Goal: Find contact information: Find contact information

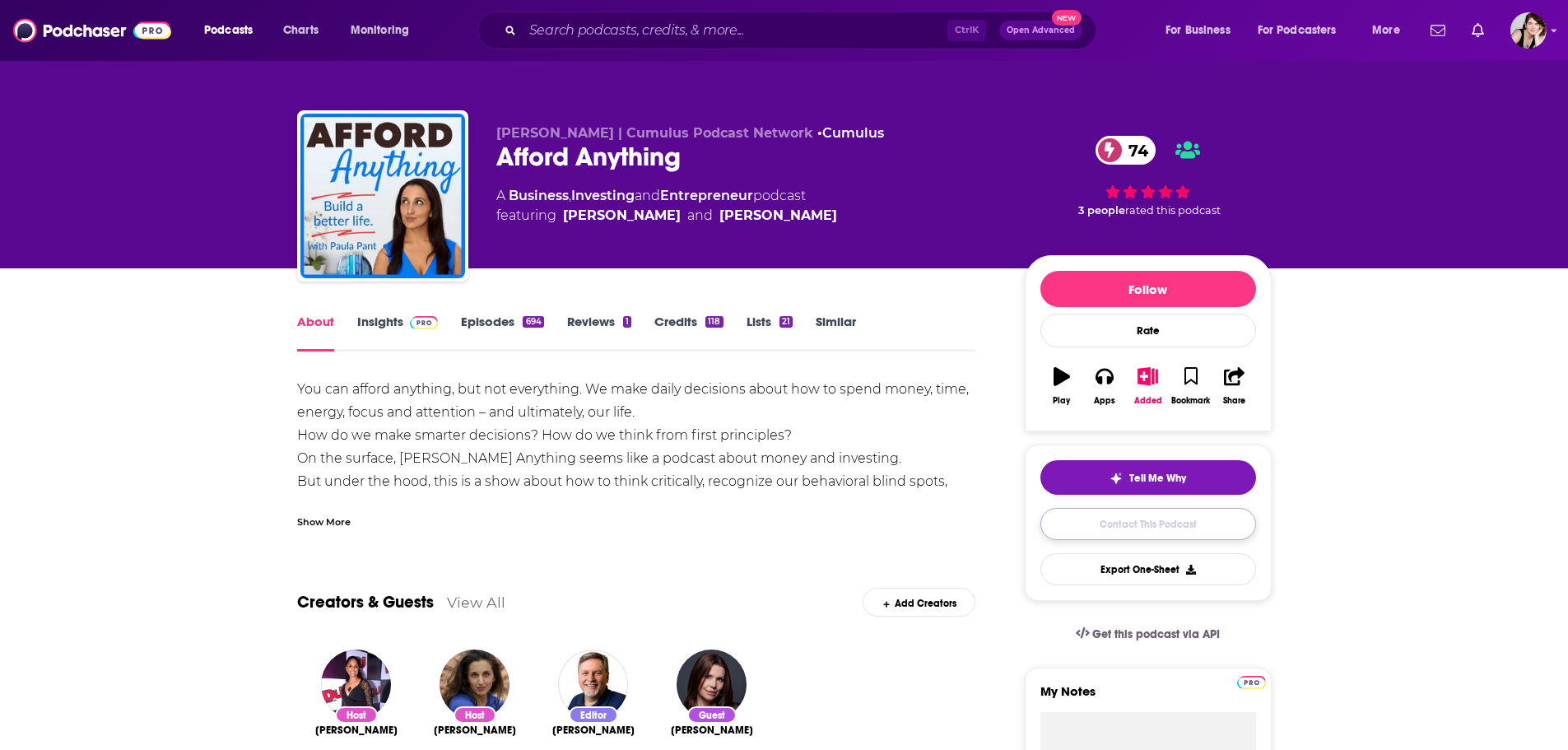
click at [1149, 520] on link "Contact This Podcast" at bounding box center [1148, 524] width 215 height 32
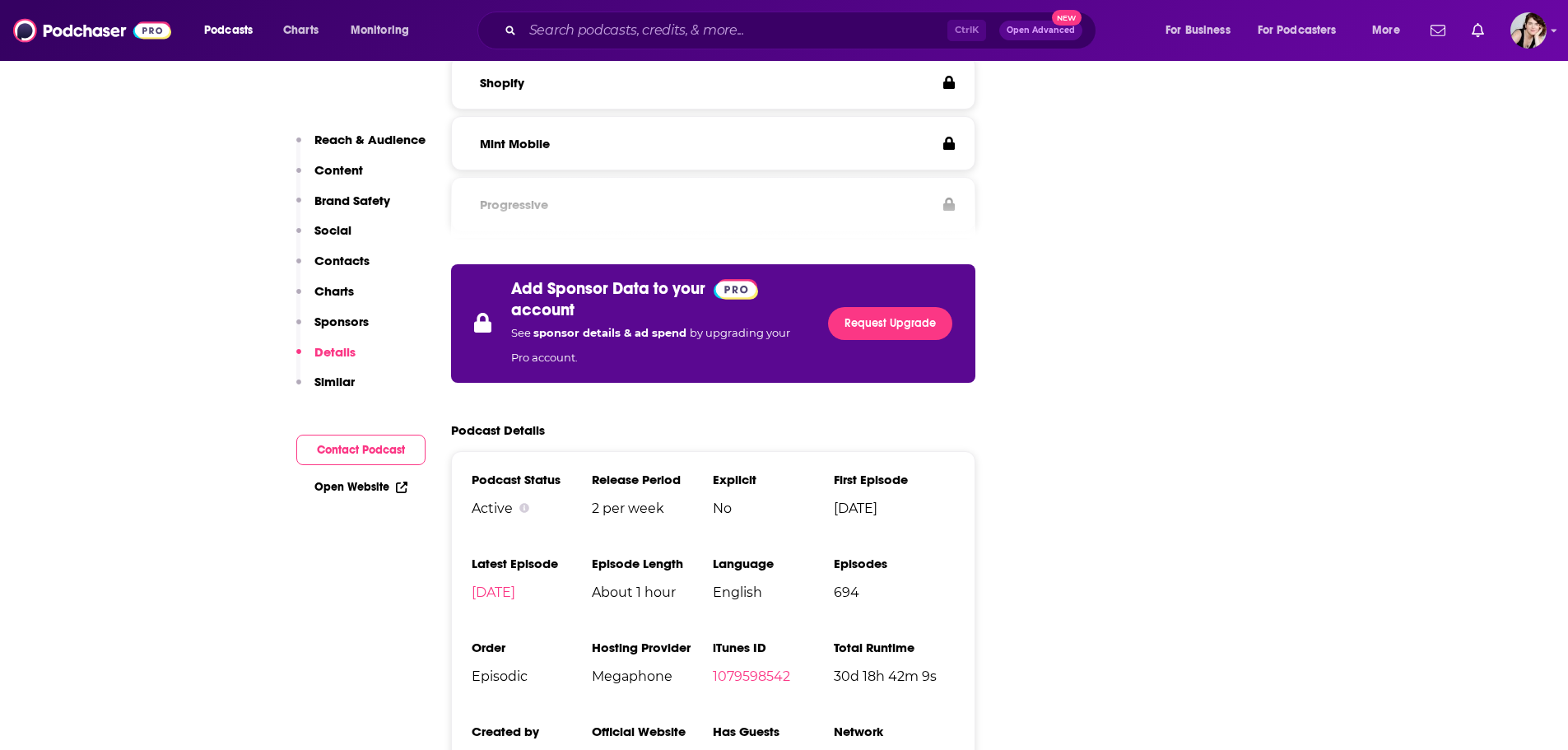
scroll to position [3465, 0]
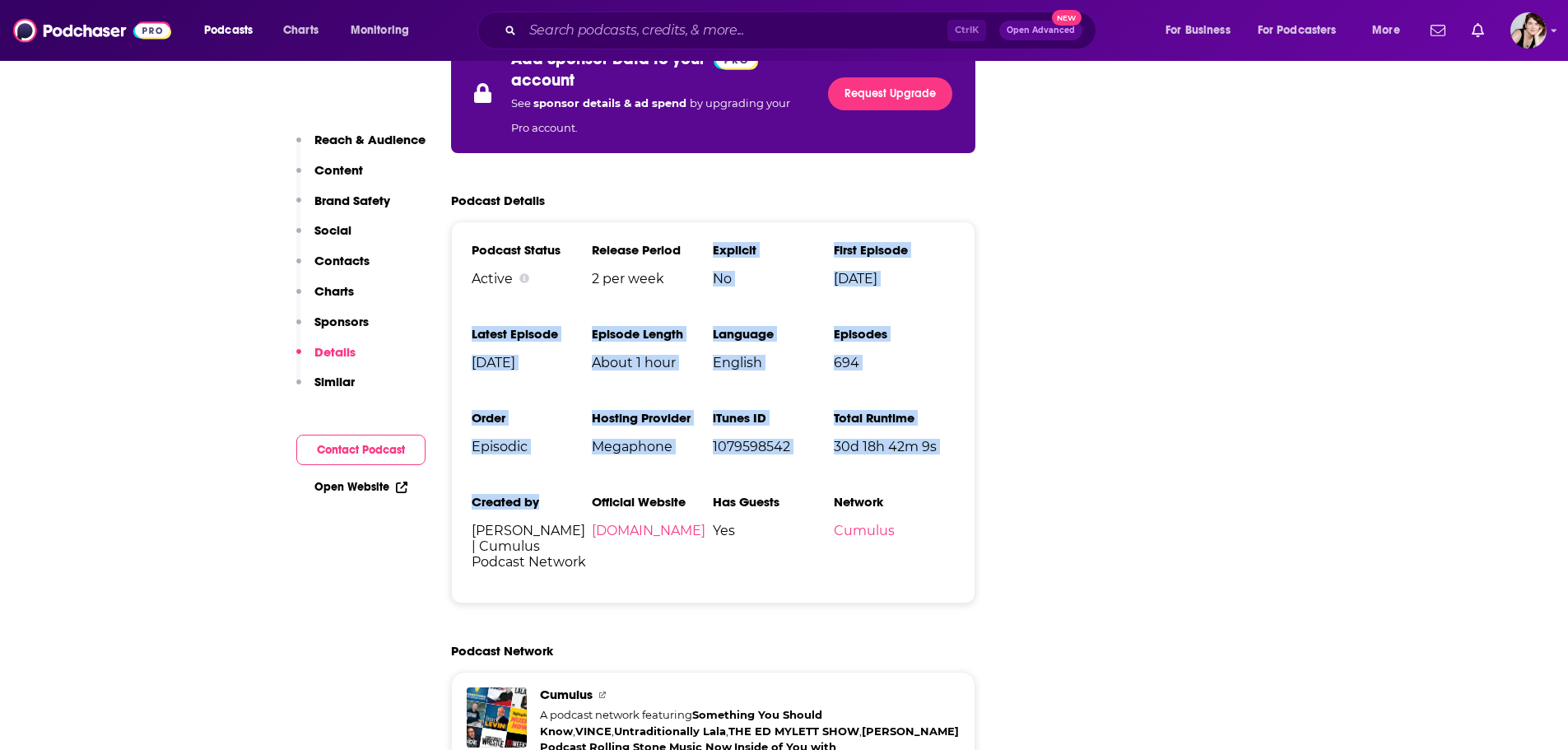
drag, startPoint x: 668, startPoint y: 376, endPoint x: 590, endPoint y: 378, distance: 78.0
click at [590, 378] on ul "Podcast Status Active Release Period 2 per week Explicit No First Episode Jan 2…" at bounding box center [713, 412] width 484 height 341
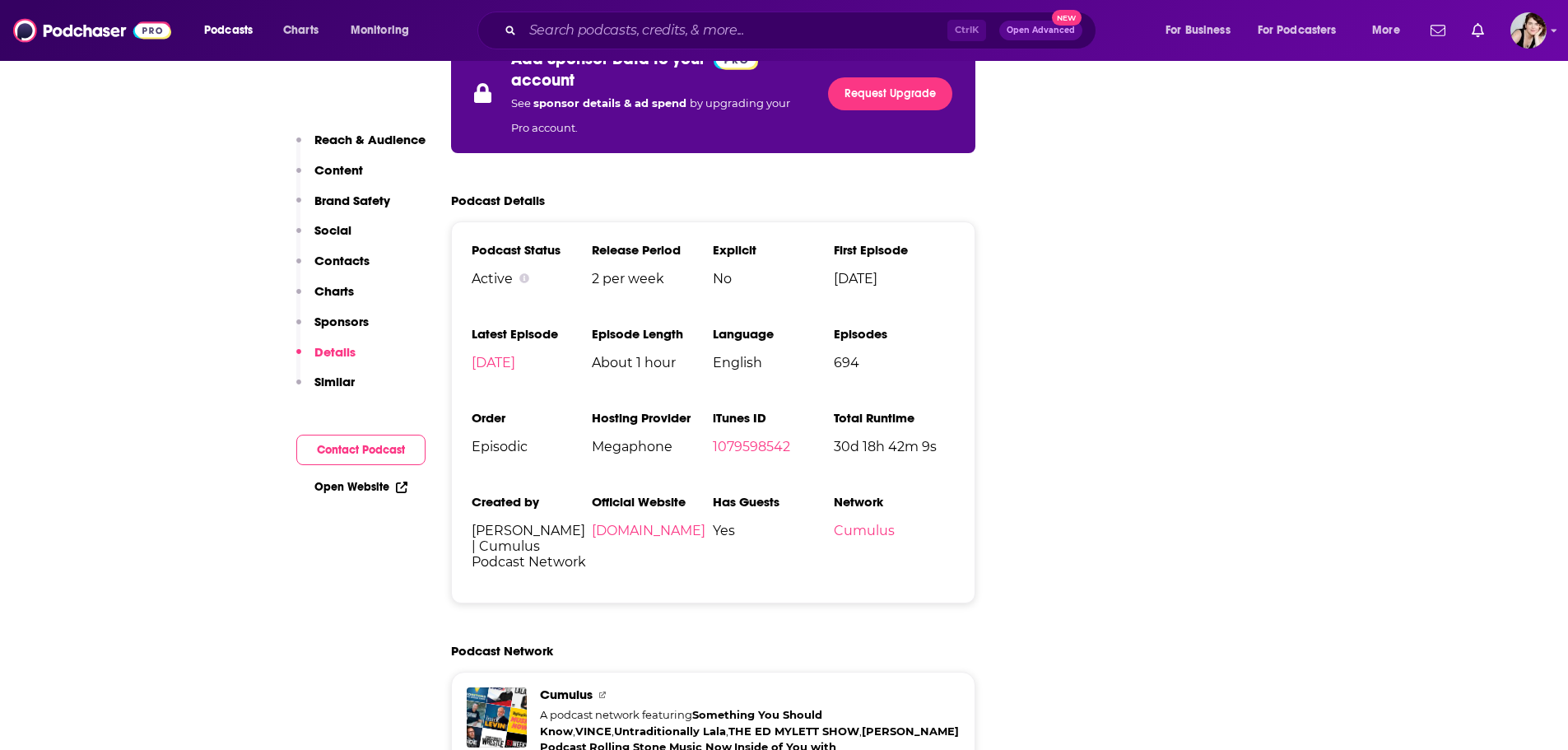
click at [605, 494] on h3 "Official Website" at bounding box center [652, 502] width 121 height 16
drag, startPoint x: 672, startPoint y: 162, endPoint x: 590, endPoint y: 165, distance: 82.1
click at [590, 242] on ul "Podcast Status Active Release Period 2 per week Explicit No First Episode Jan 2…" at bounding box center [713, 412] width 484 height 341
click at [590, 271] on div "Active" at bounding box center [532, 279] width 121 height 16
click at [607, 271] on span "2 per week" at bounding box center [652, 279] width 121 height 16
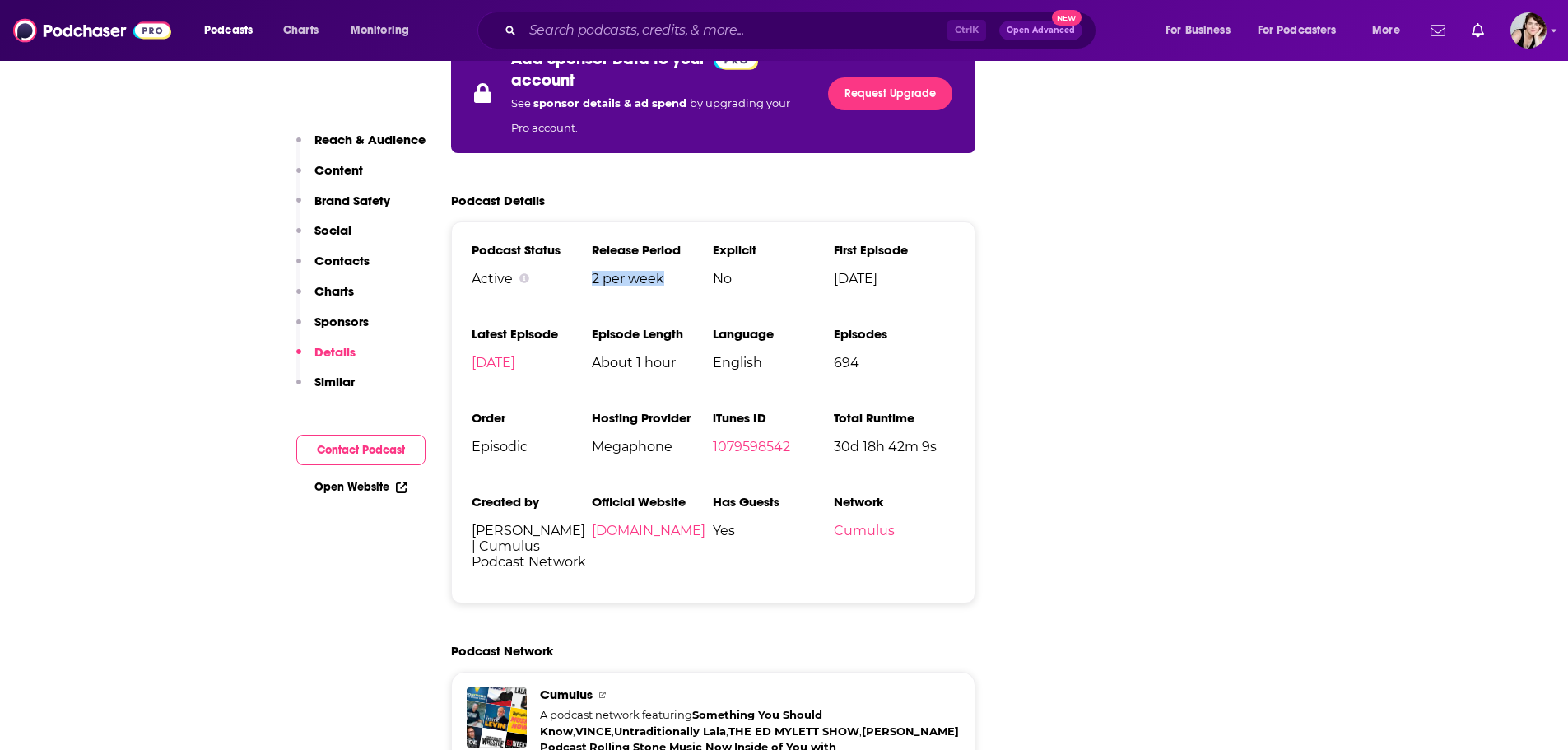
drag, startPoint x: 655, startPoint y: 165, endPoint x: 593, endPoint y: 166, distance: 62.0
click at [593, 271] on span "2 per week" at bounding box center [652, 279] width 121 height 16
copy span "2 per week"
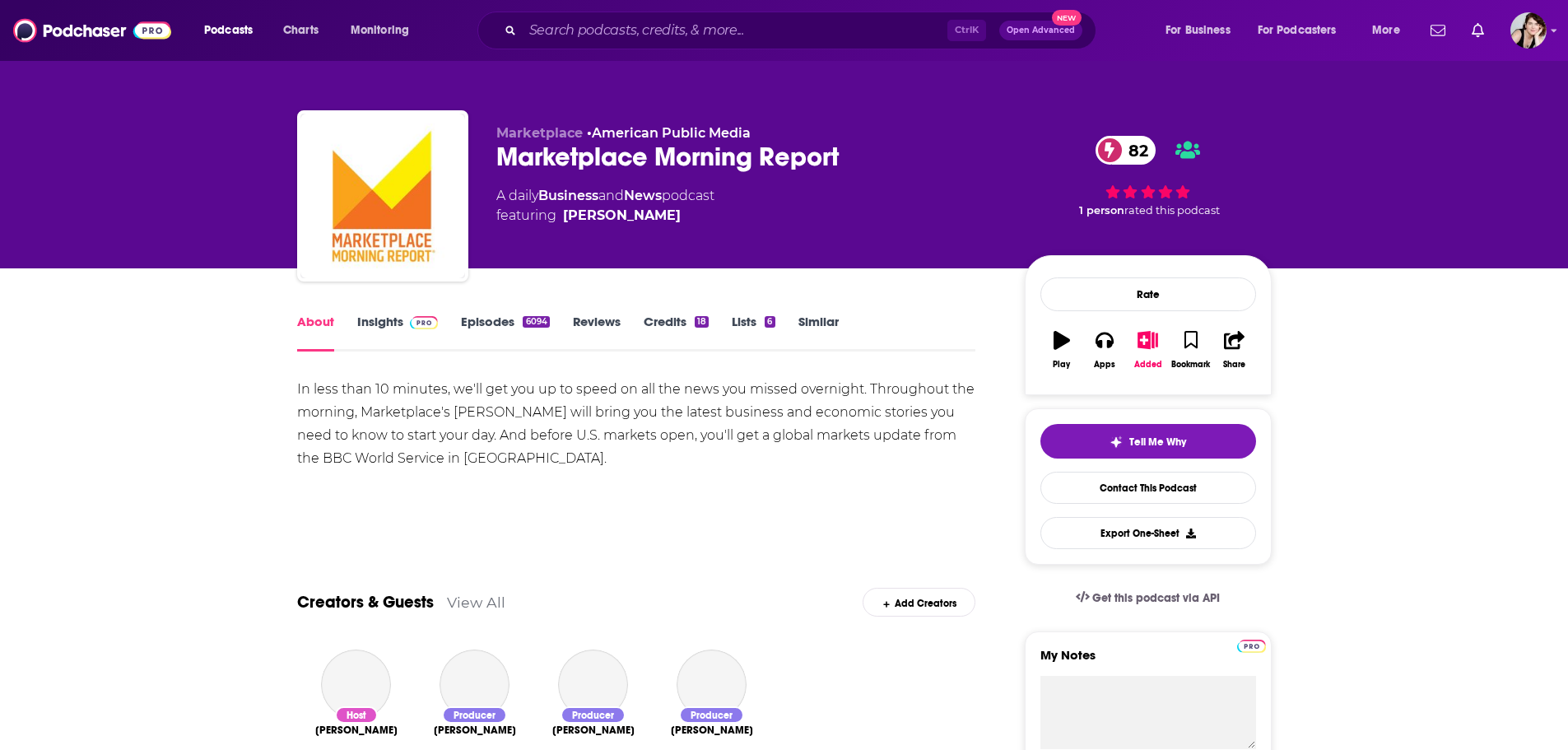
scroll to position [82, 0]
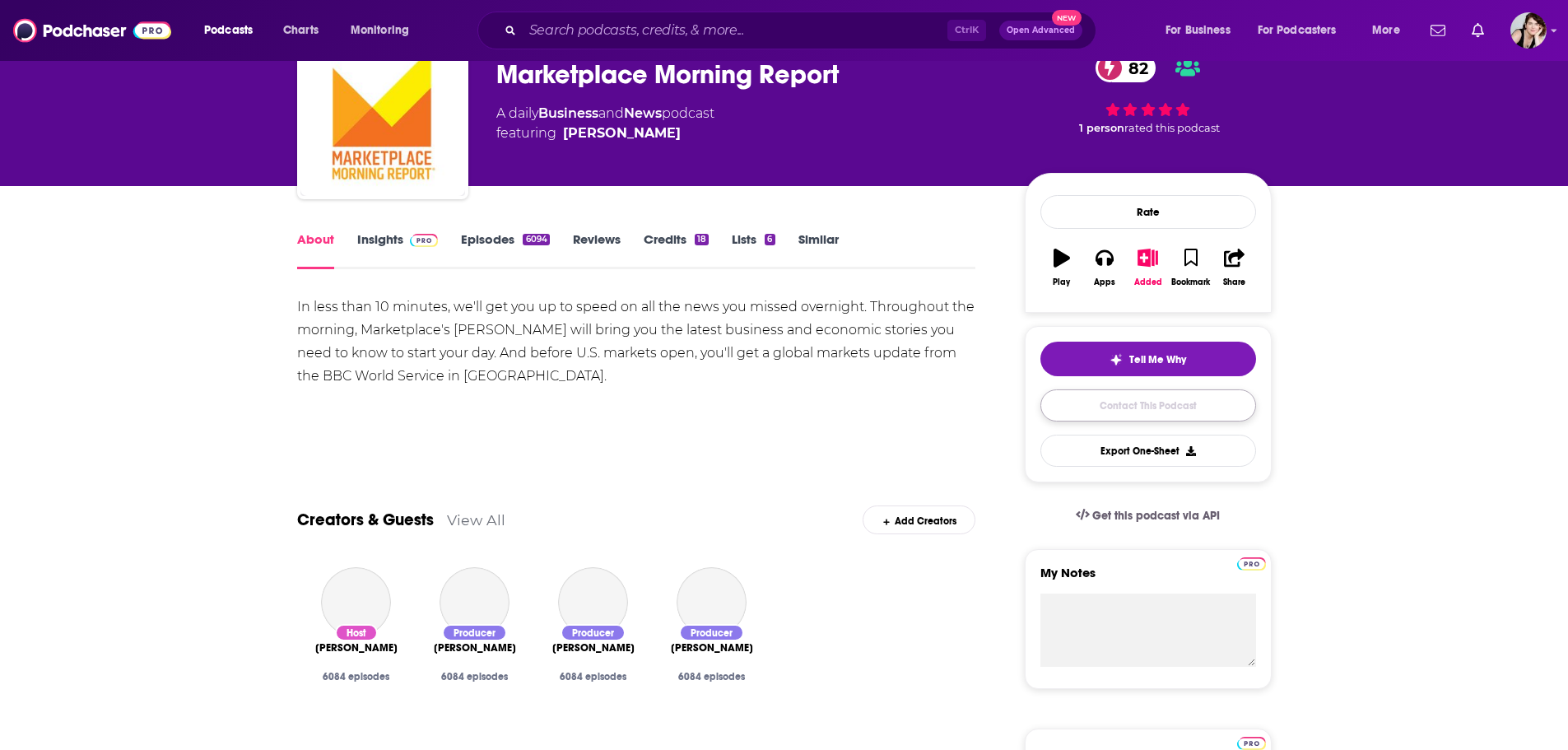
click at [1151, 402] on link "Contact This Podcast" at bounding box center [1148, 405] width 215 height 32
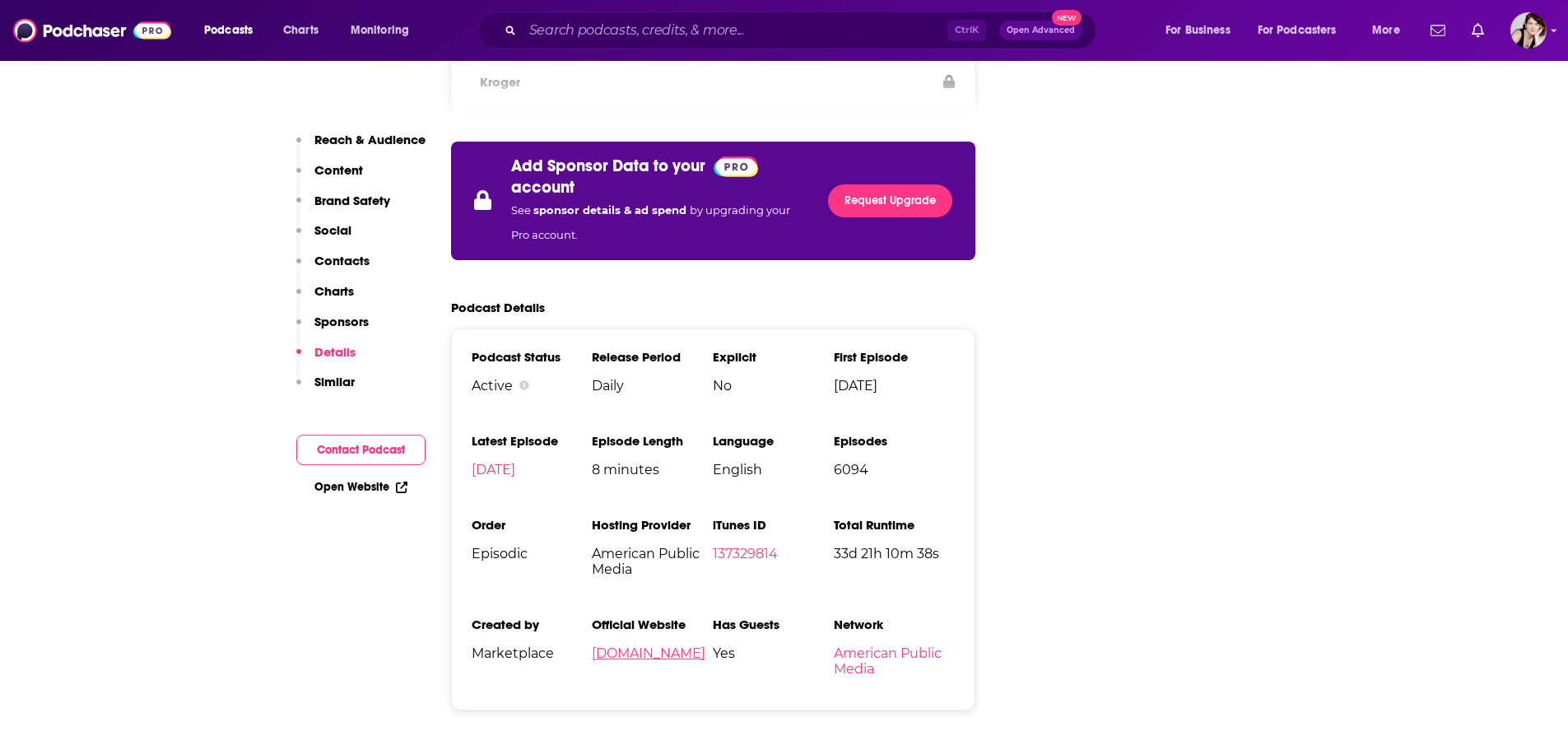
scroll to position [3385, 0]
drag, startPoint x: 637, startPoint y: 329, endPoint x: 597, endPoint y: 329, distance: 40.0
click at [597, 379] on span "Daily" at bounding box center [652, 386] width 121 height 16
copy span "Daily"
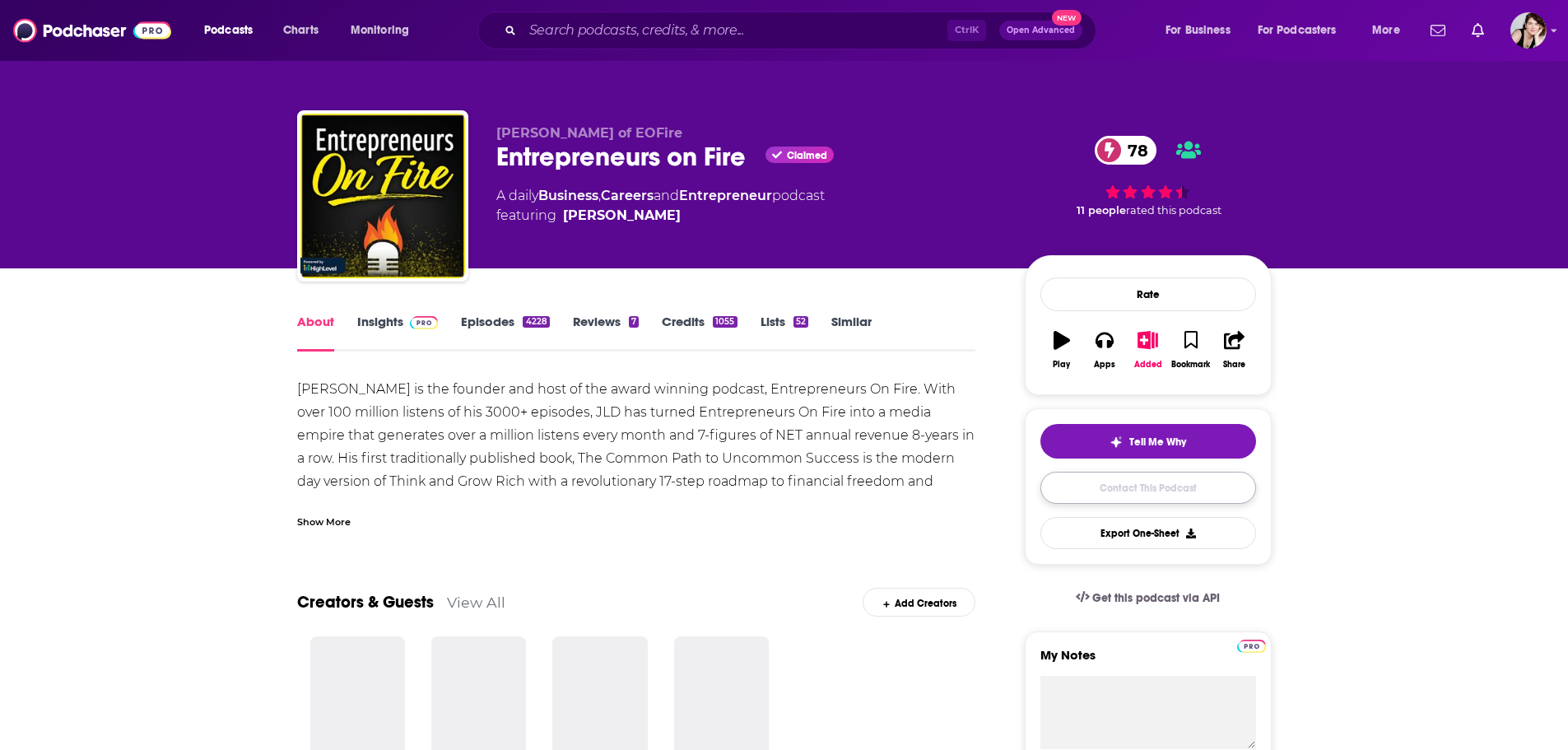
click at [1144, 482] on link "Contact This Podcast" at bounding box center [1148, 487] width 215 height 32
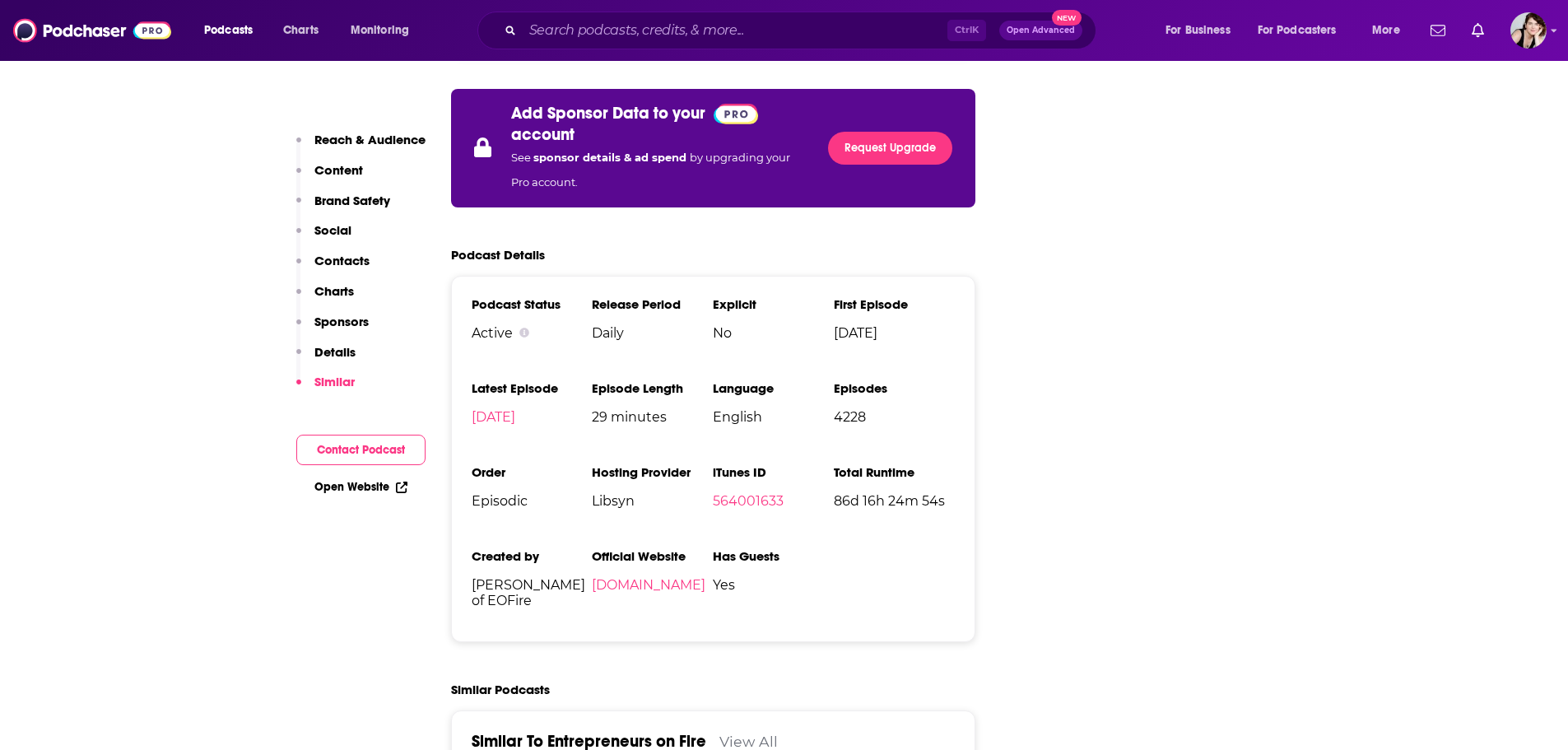
scroll to position [3220, 0]
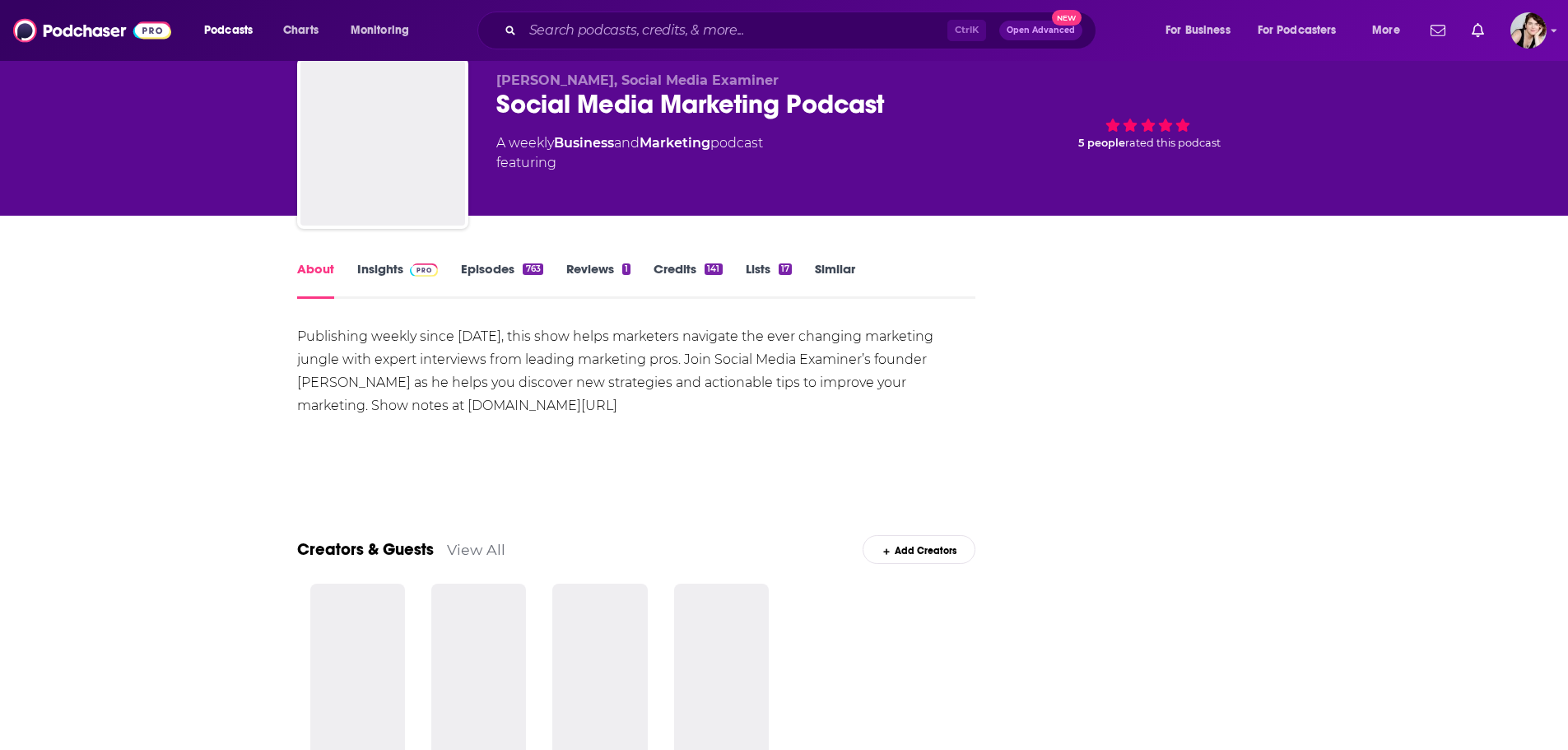
scroll to position [82, 0]
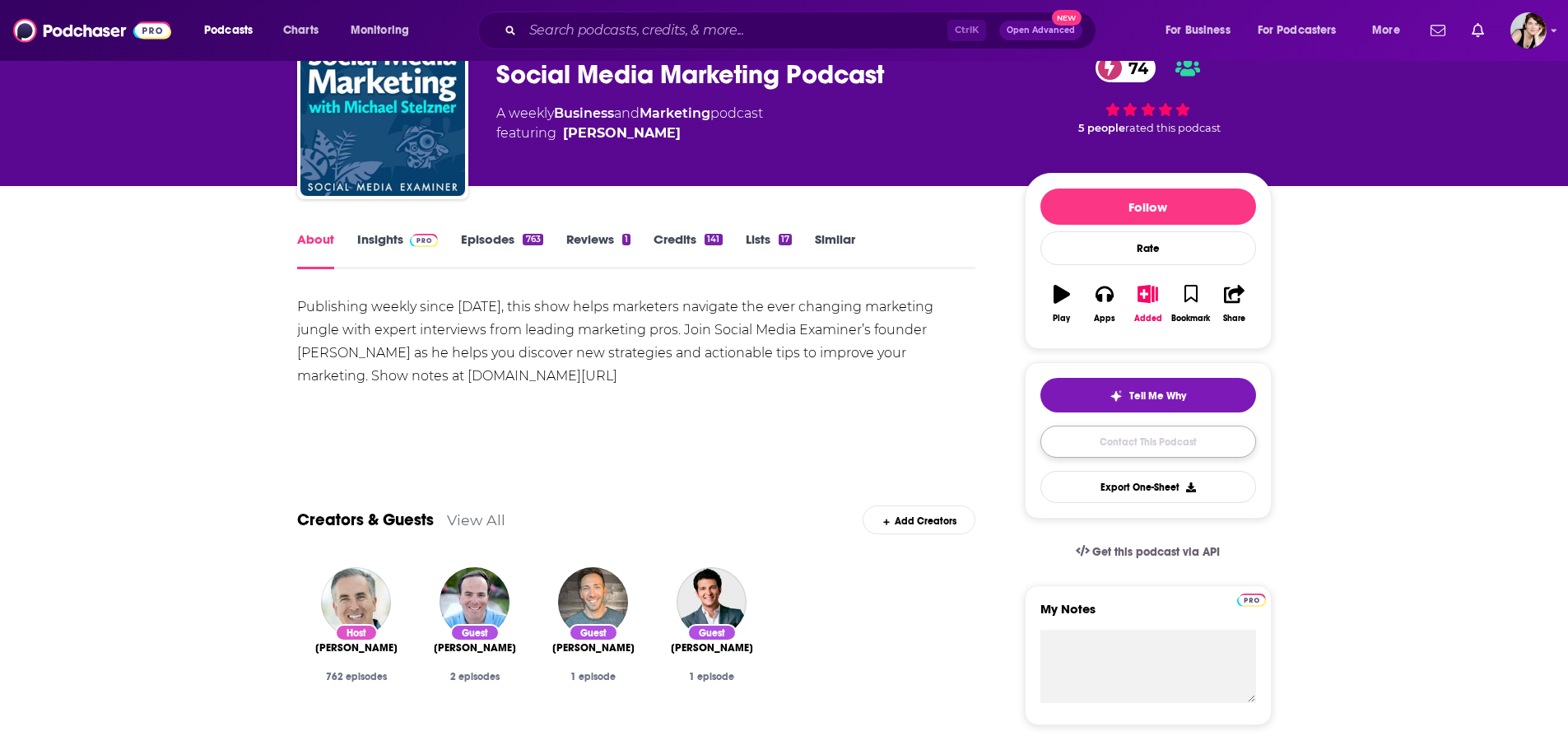
click at [1144, 435] on link "Contact This Podcast" at bounding box center [1148, 442] width 215 height 32
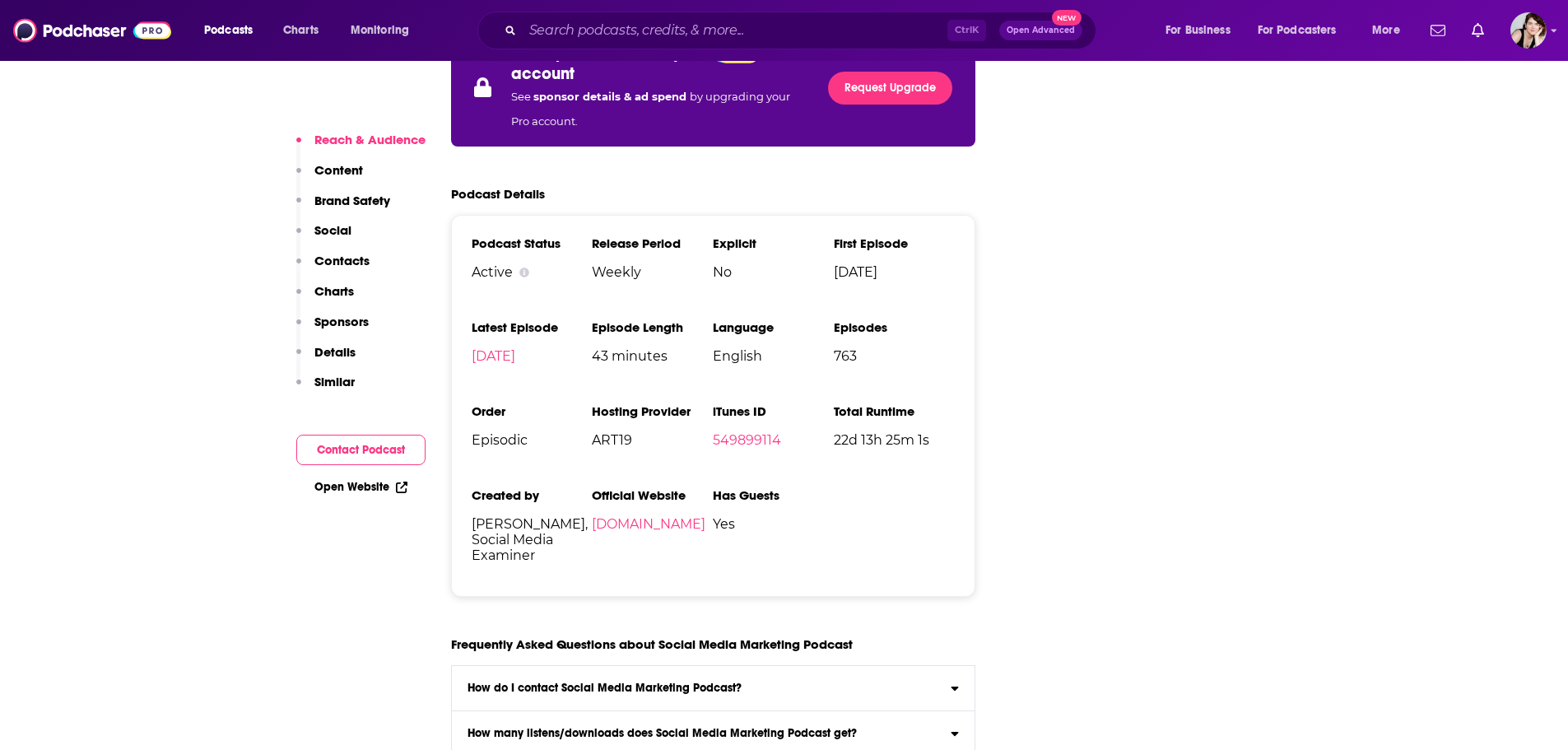
scroll to position [3471, 0]
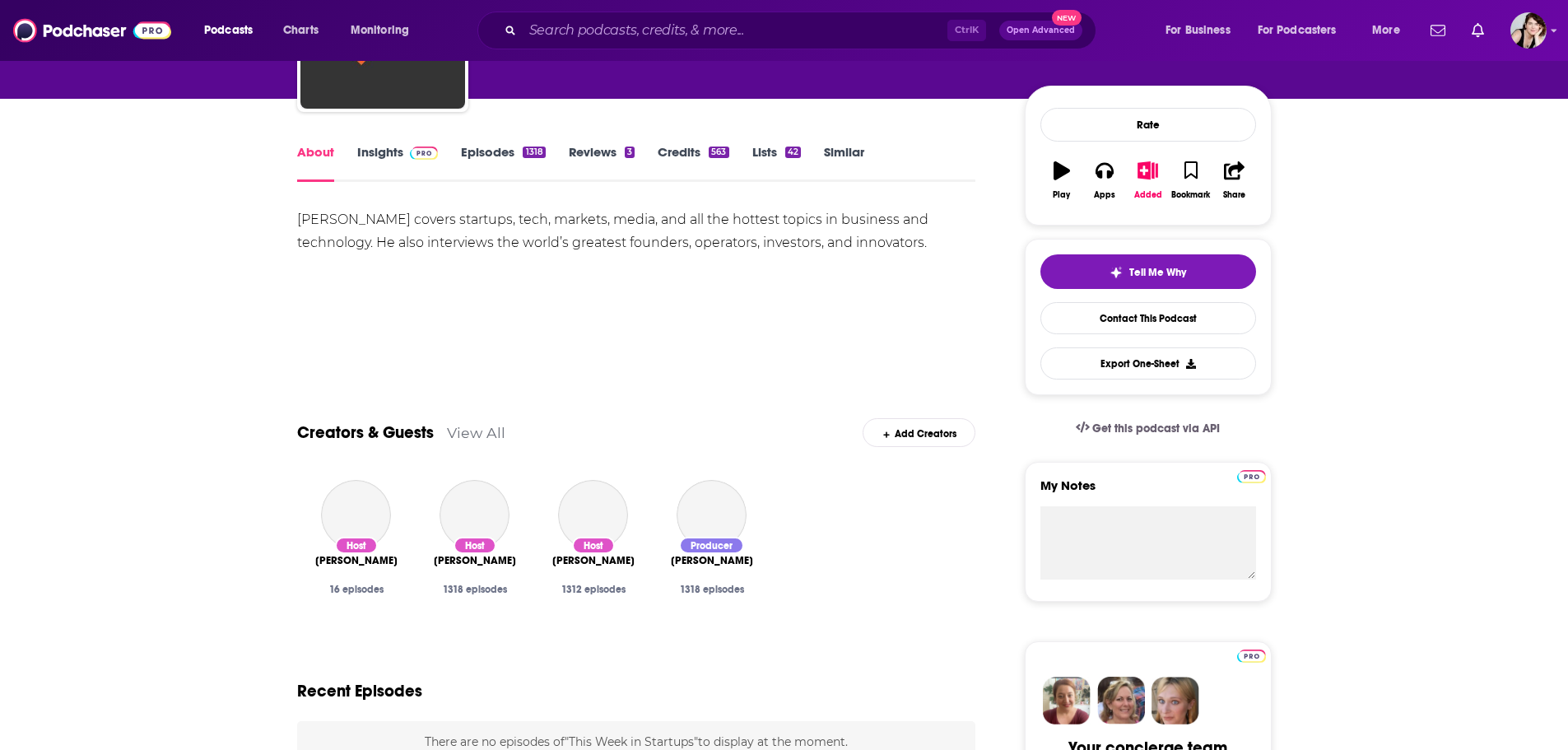
scroll to position [165, 0]
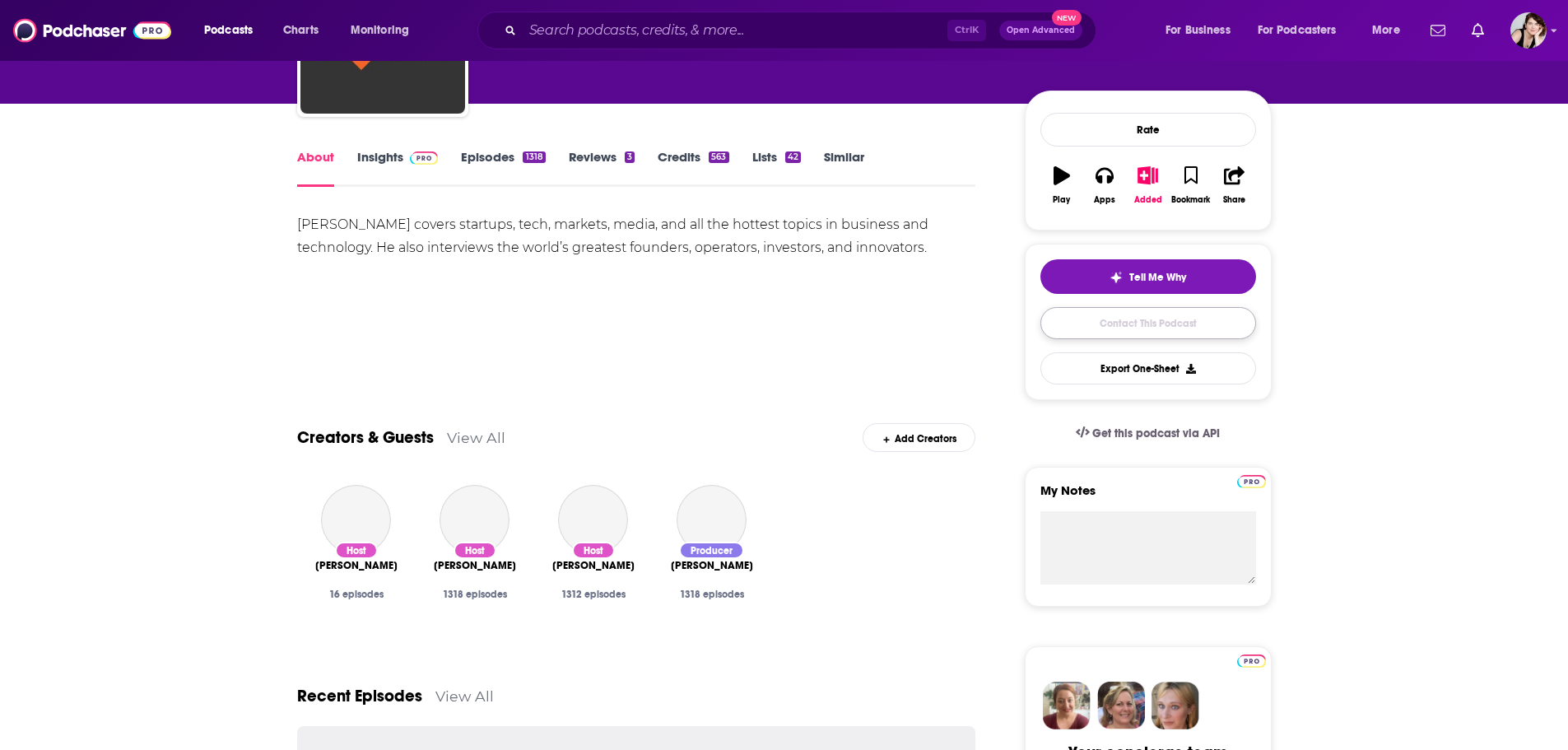
click at [1162, 316] on link "Contact This Podcast" at bounding box center [1148, 322] width 215 height 32
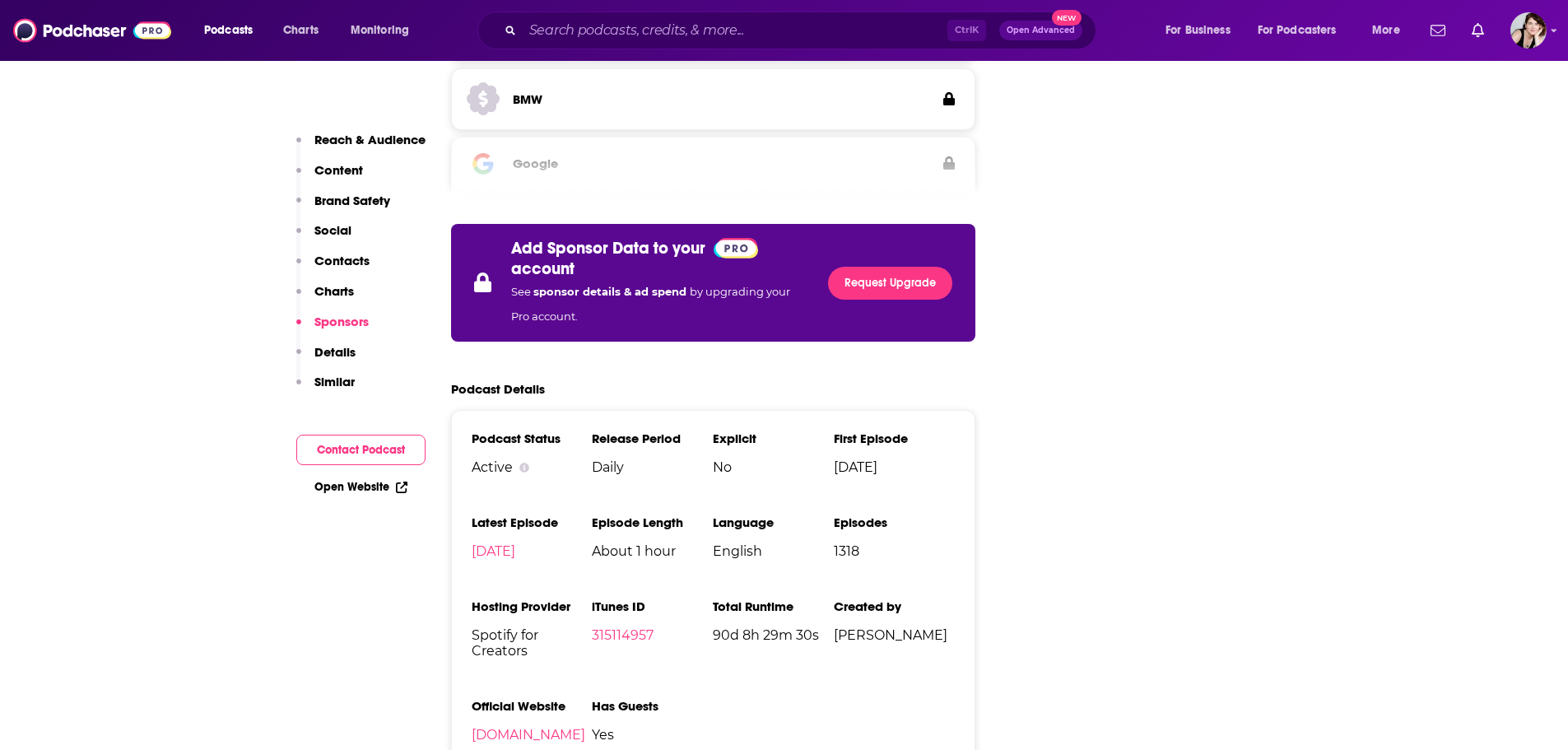
scroll to position [3457, 0]
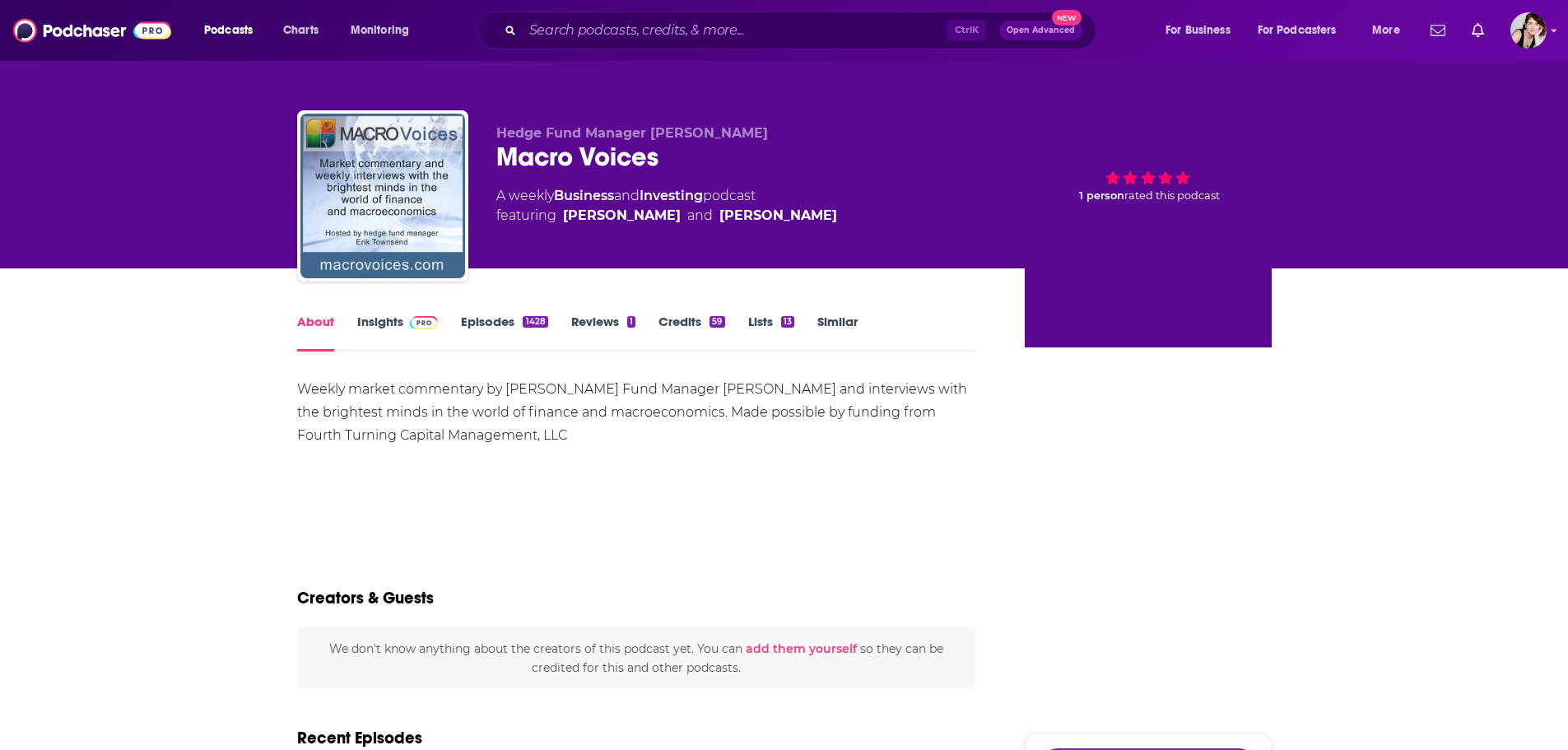
scroll to position [273, 0]
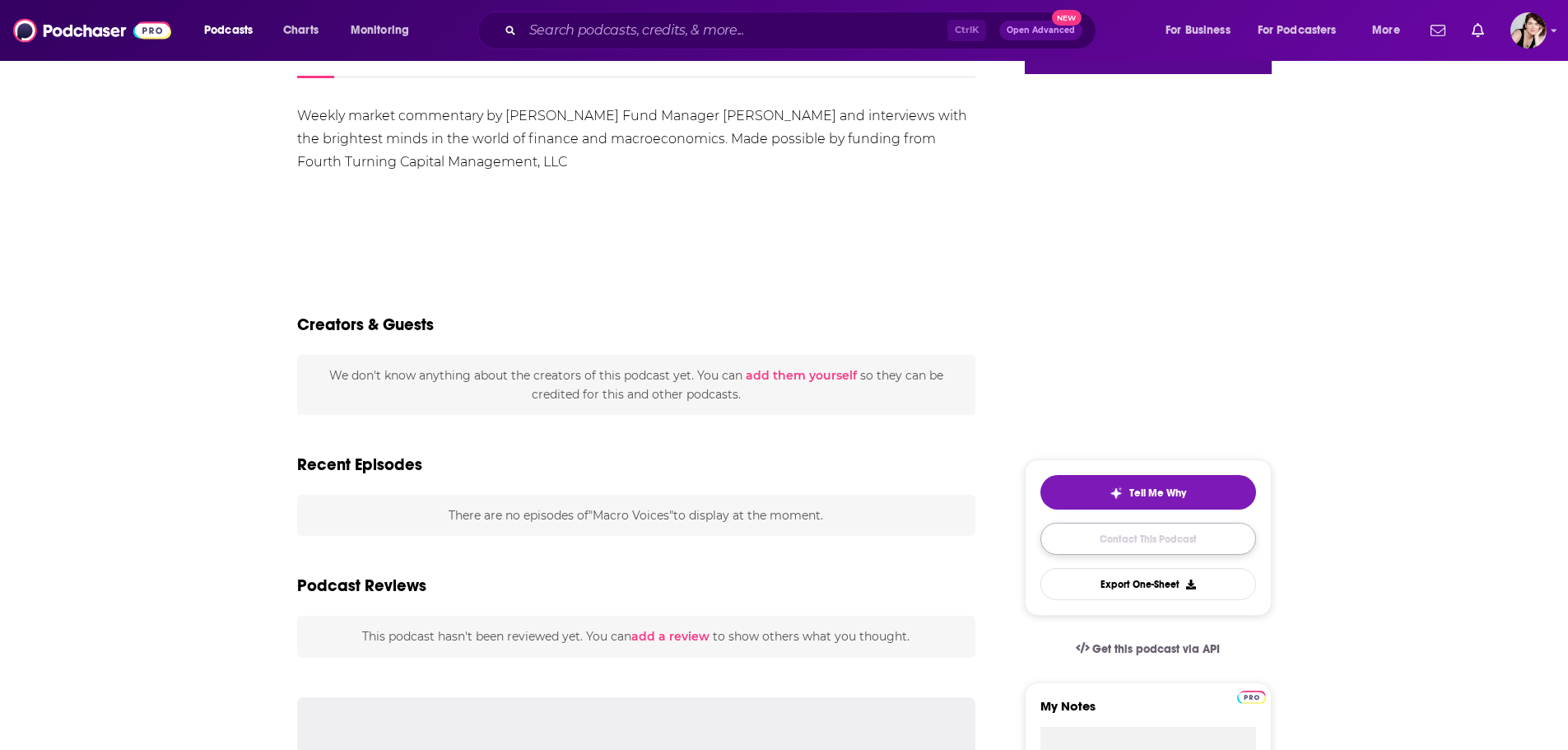
click at [1162, 532] on link "Contact This Podcast" at bounding box center [1148, 539] width 215 height 32
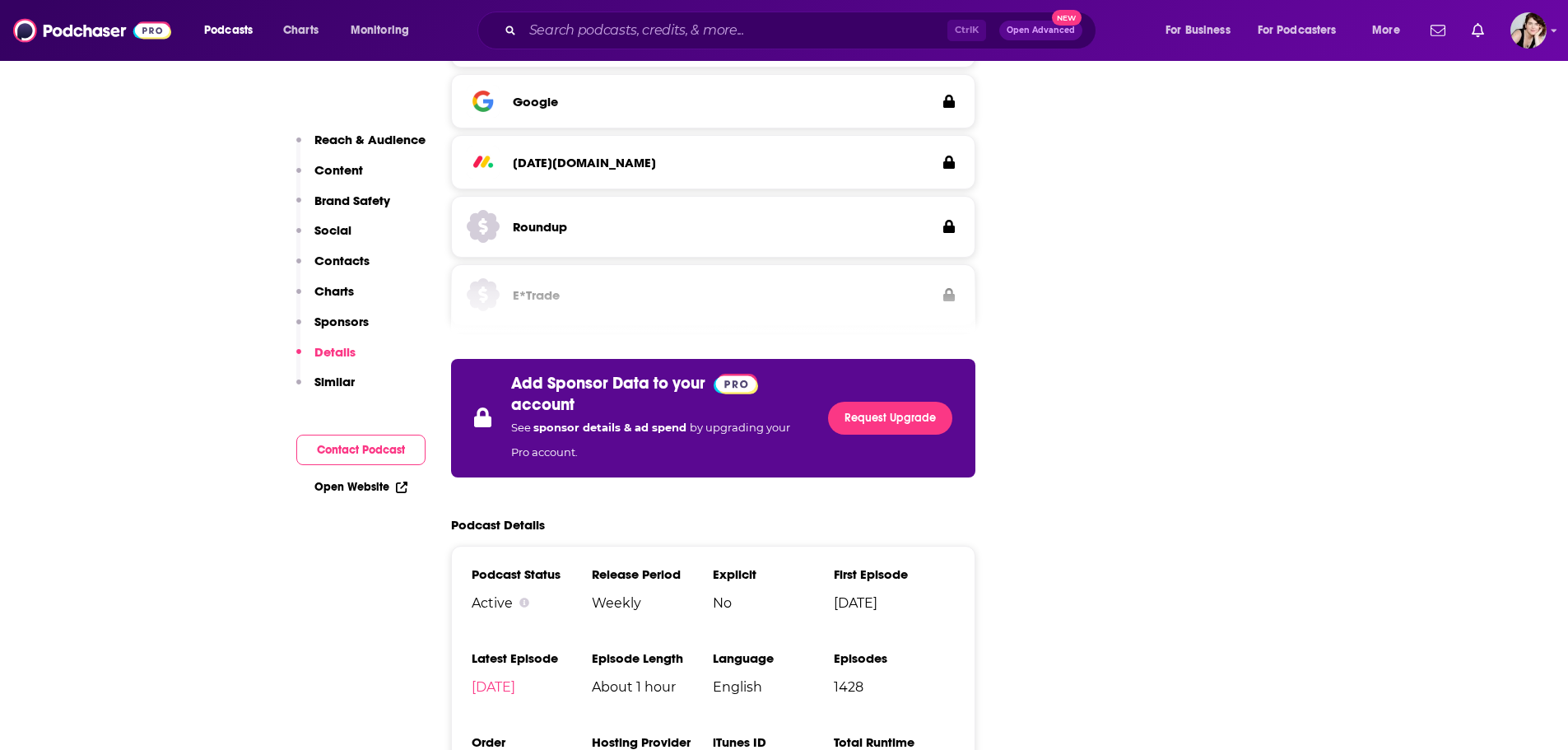
scroll to position [2869, 0]
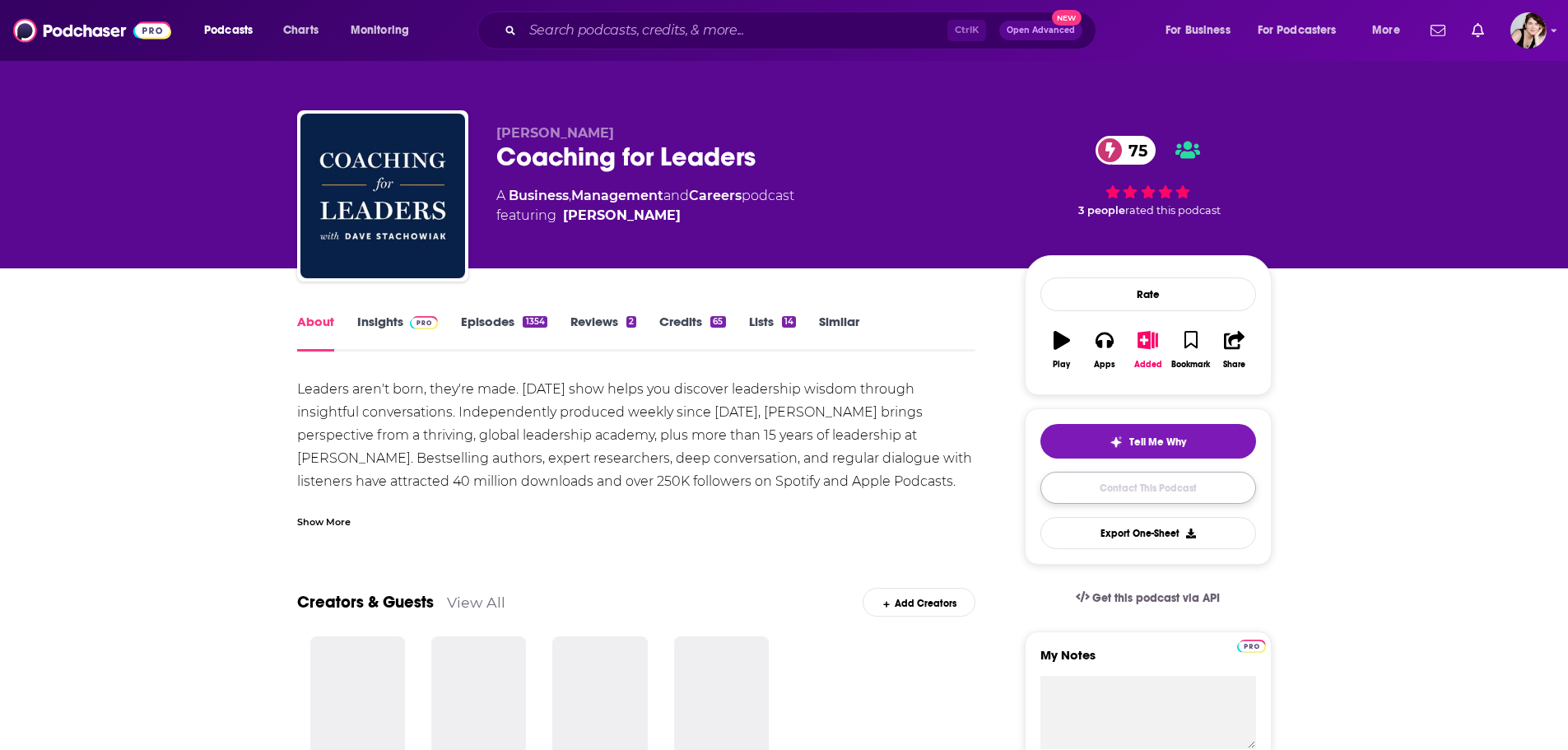
click at [1148, 484] on link "Contact This Podcast" at bounding box center [1148, 487] width 215 height 32
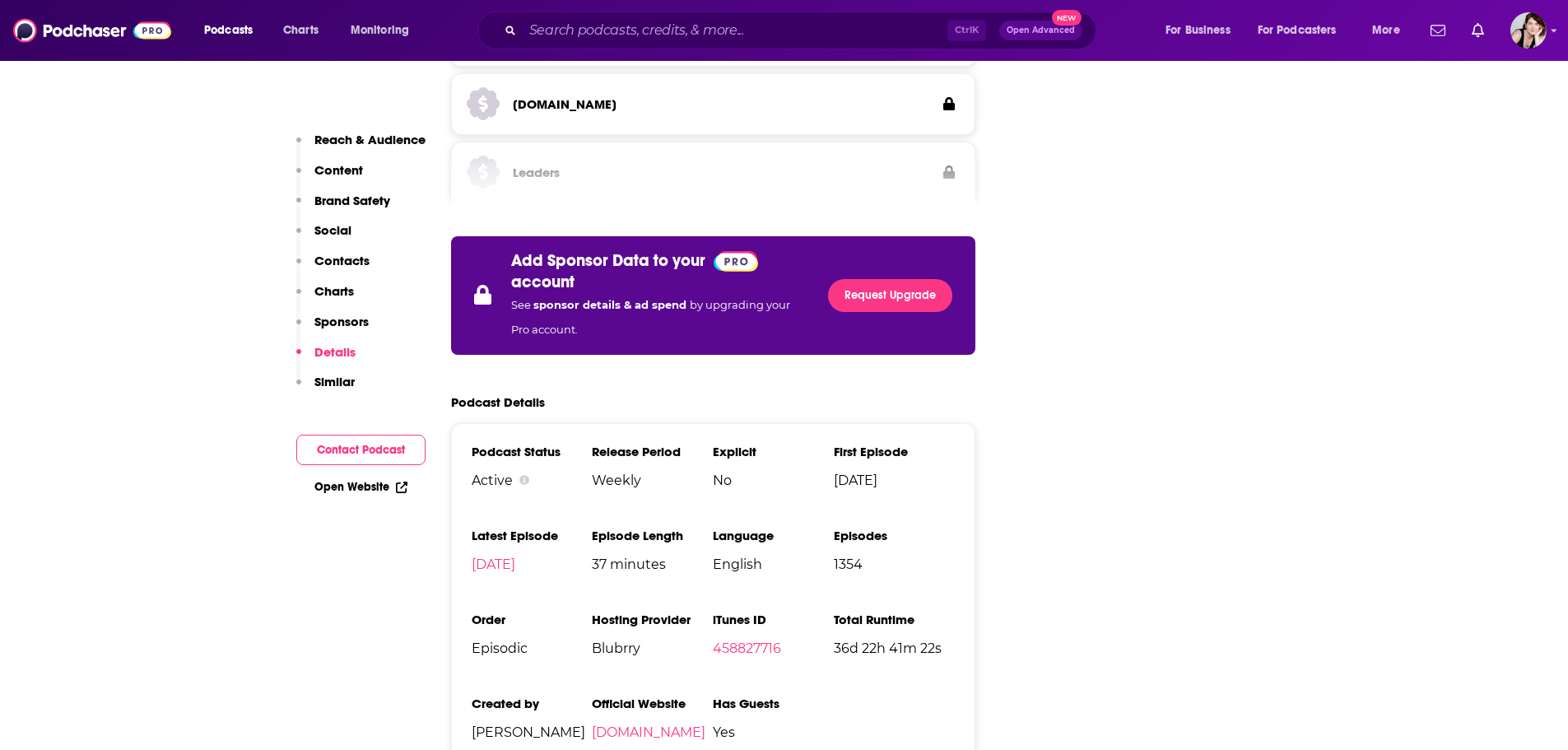
scroll to position [3478, 0]
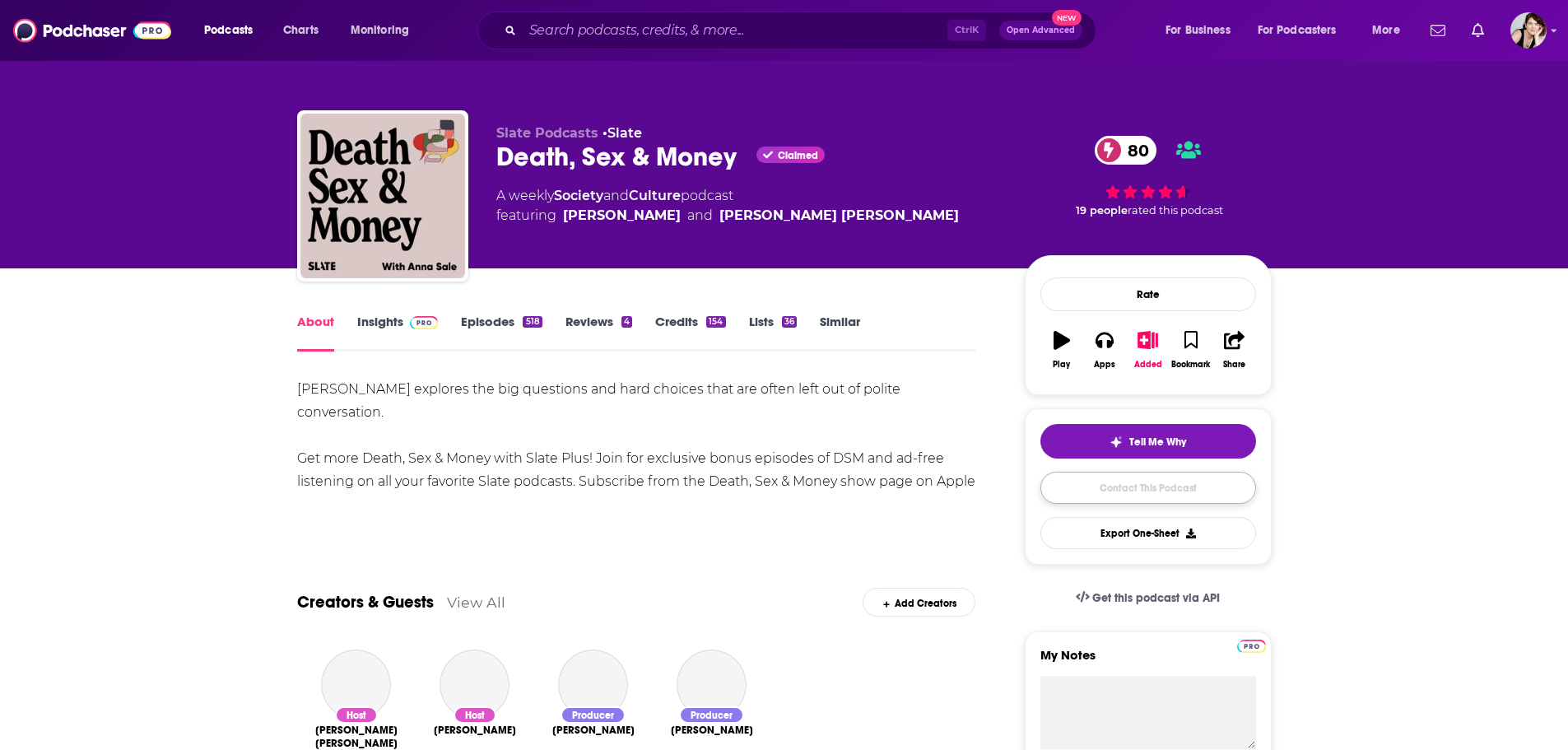
click at [1165, 475] on link "Contact This Podcast" at bounding box center [1148, 487] width 215 height 32
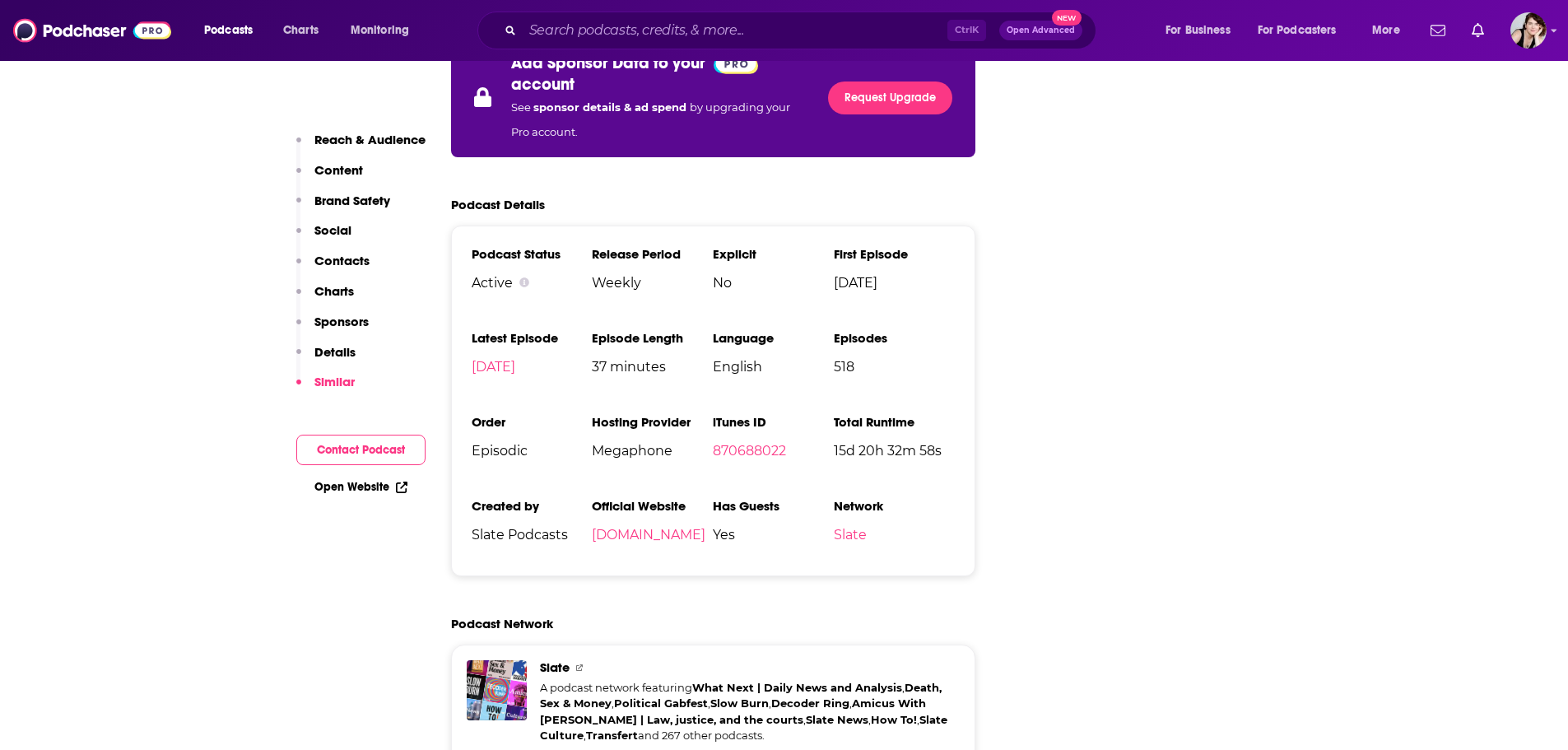
scroll to position [3501, 0]
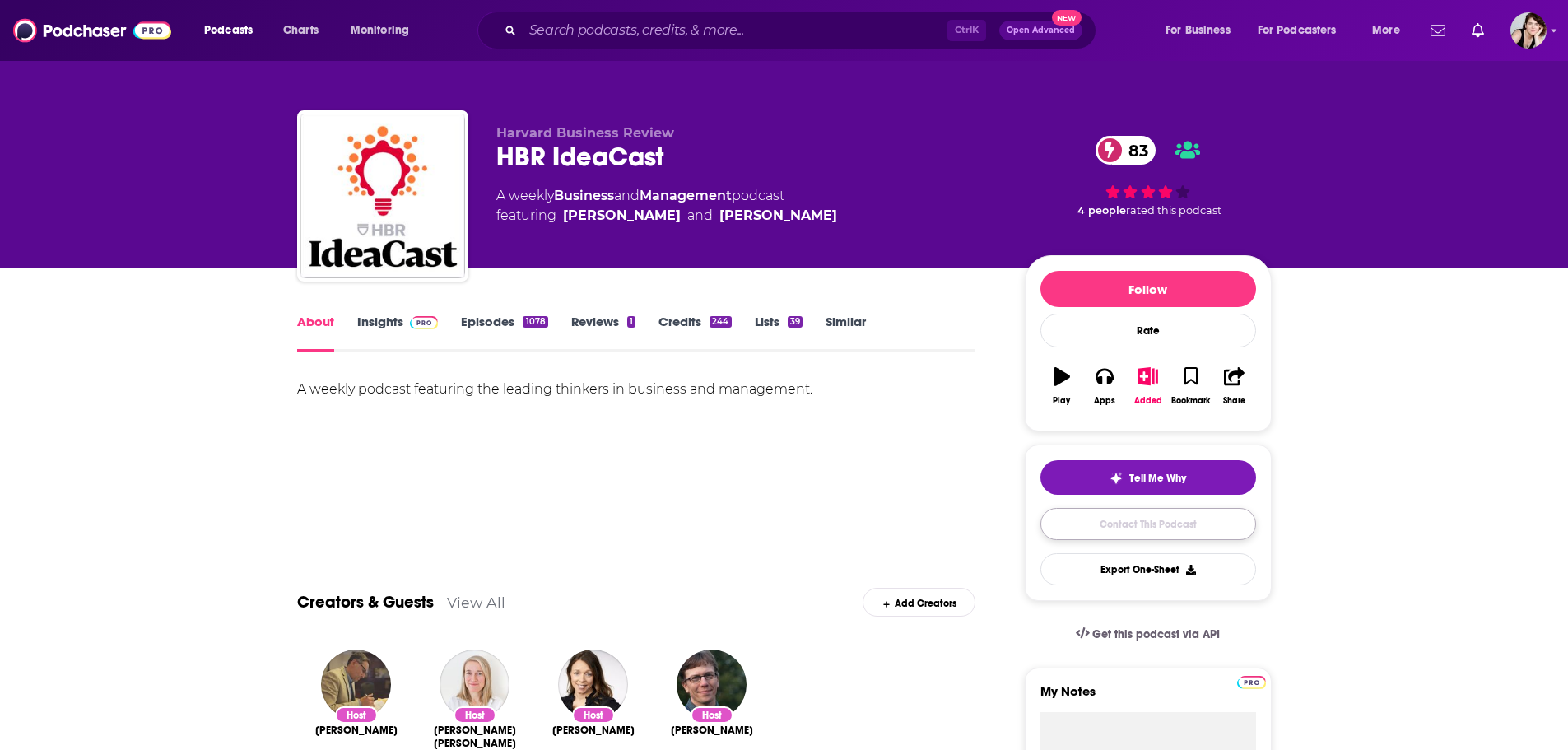
click at [1151, 520] on link "Contact This Podcast" at bounding box center [1148, 524] width 215 height 32
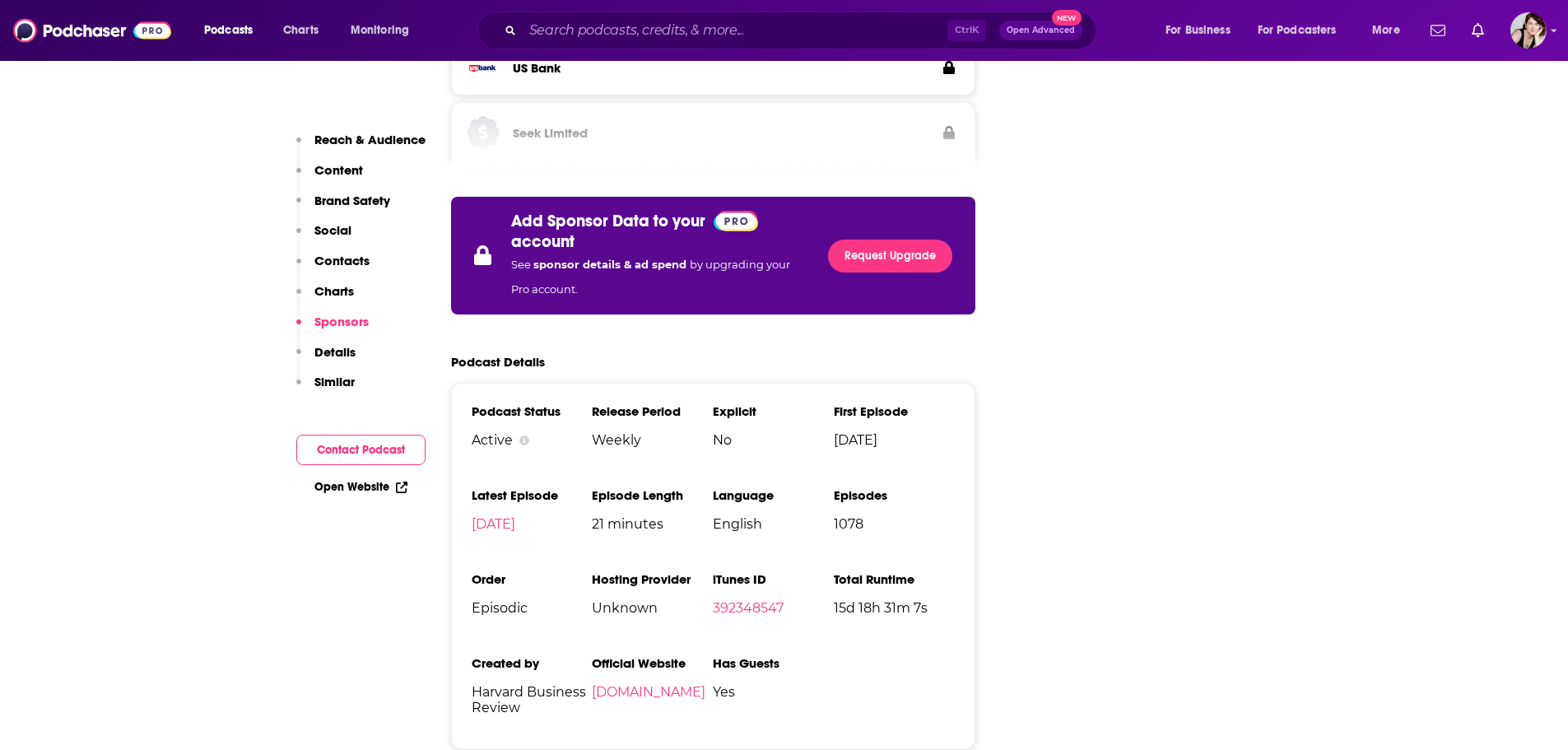
scroll to position [3375, 0]
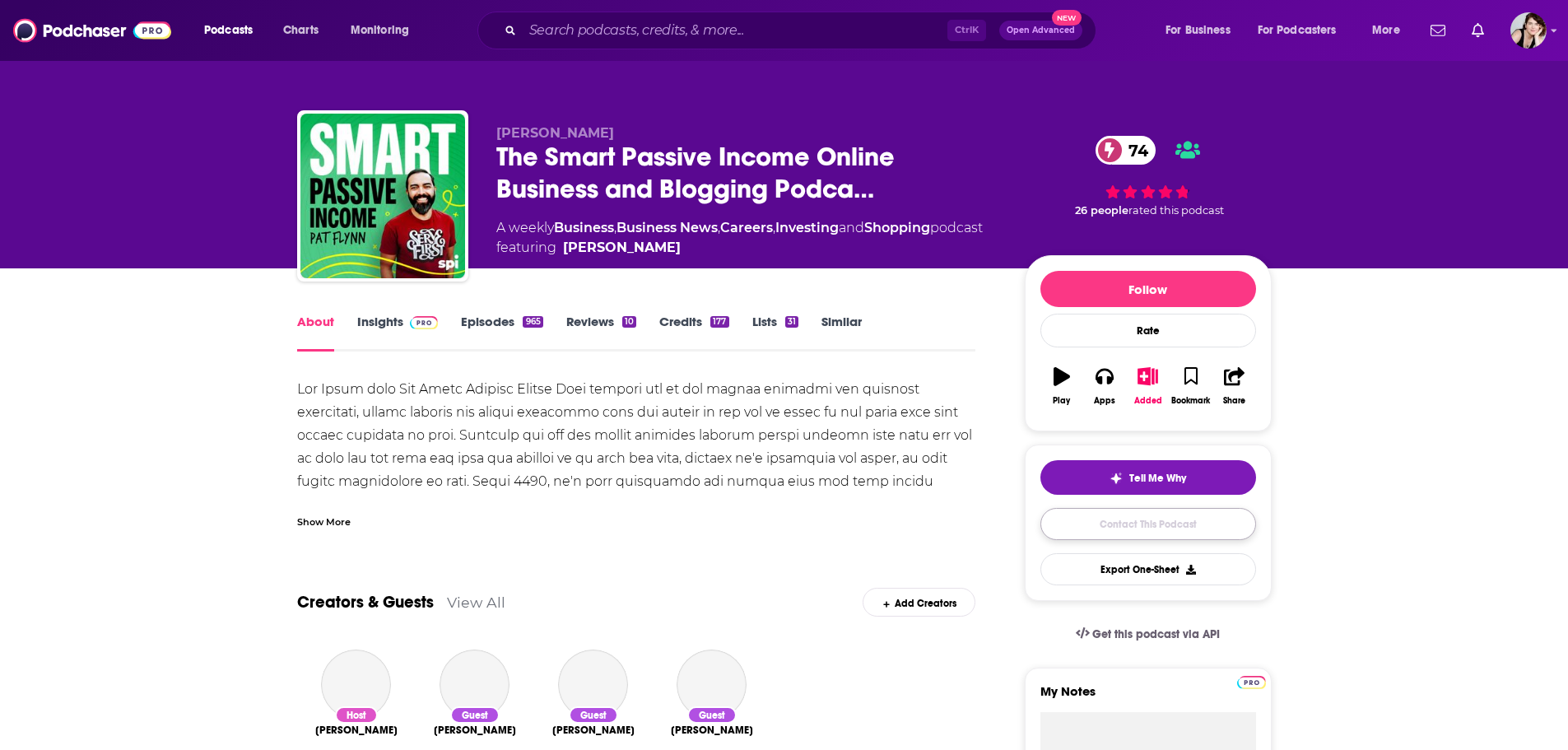
click at [1183, 515] on link "Contact This Podcast" at bounding box center [1148, 524] width 215 height 32
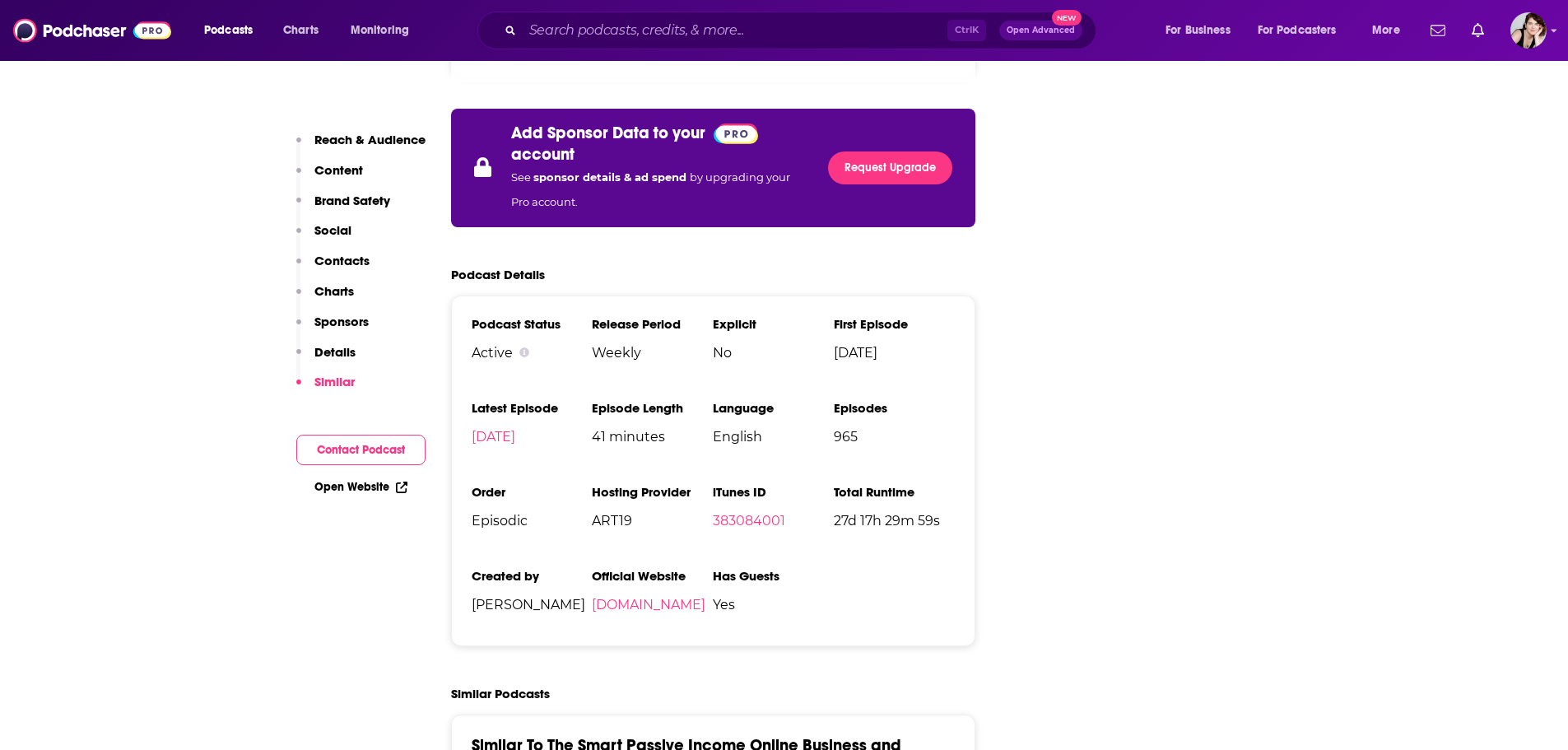
scroll to position [3449, 0]
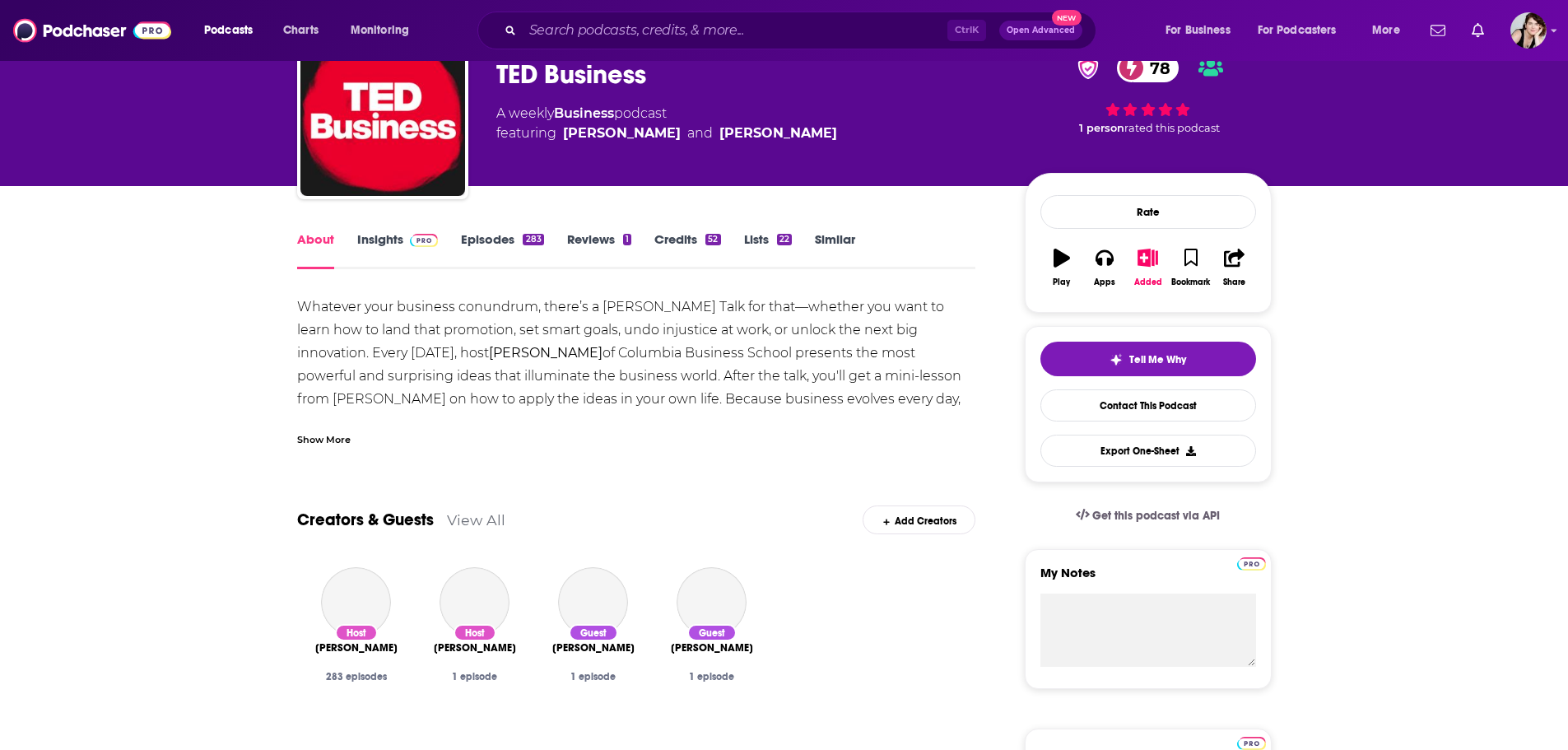
scroll to position [165, 0]
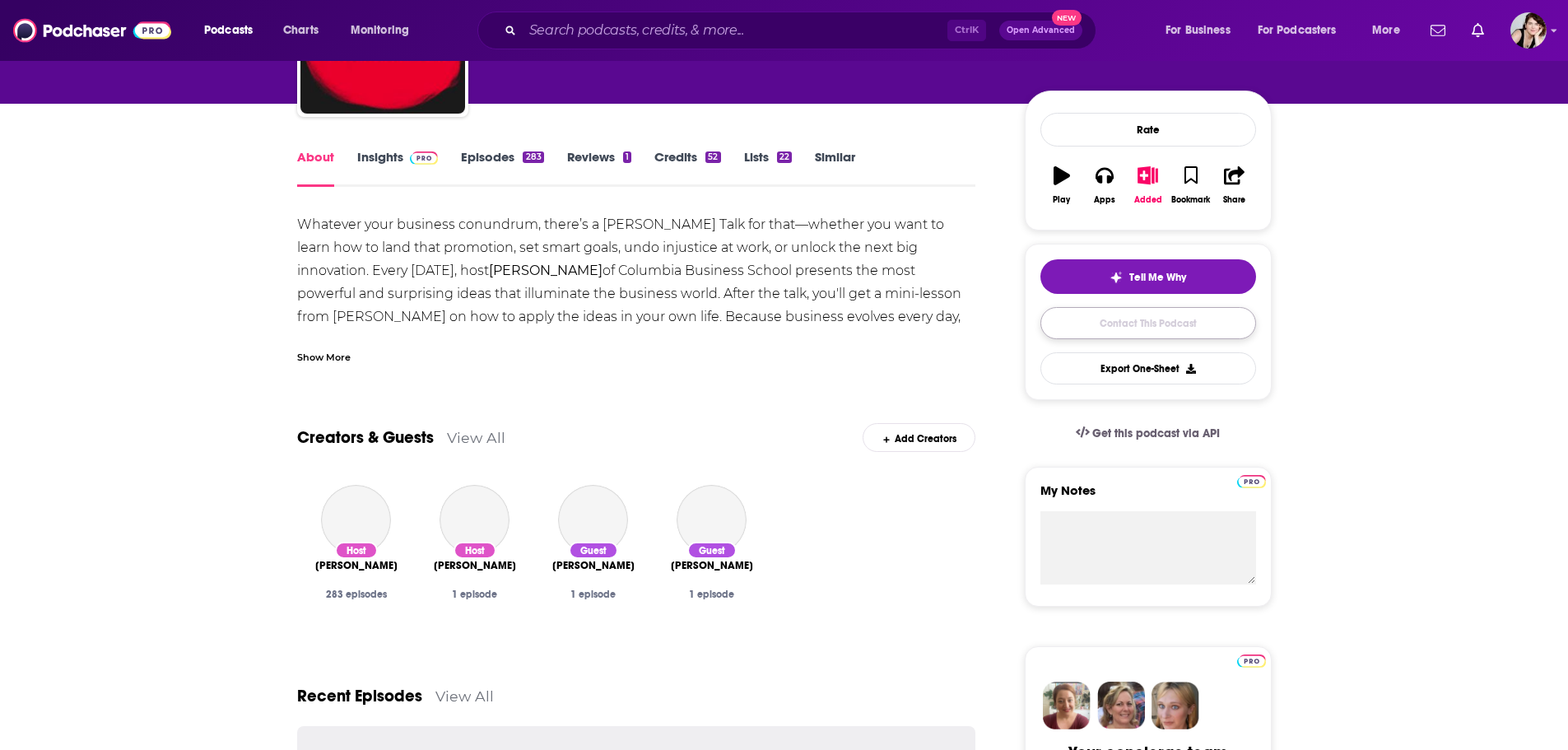
click at [1159, 318] on link "Contact This Podcast" at bounding box center [1148, 322] width 215 height 32
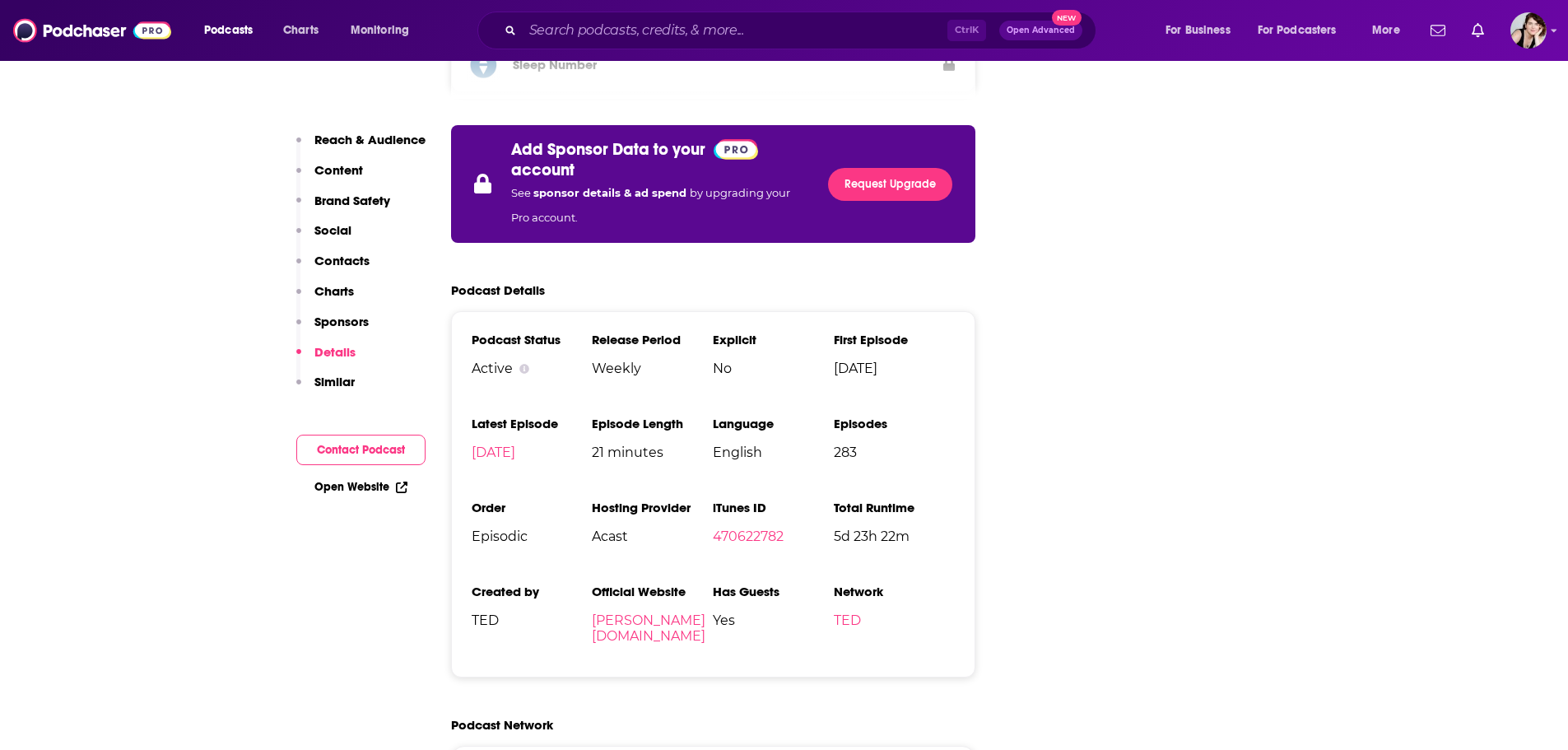
scroll to position [3537, 0]
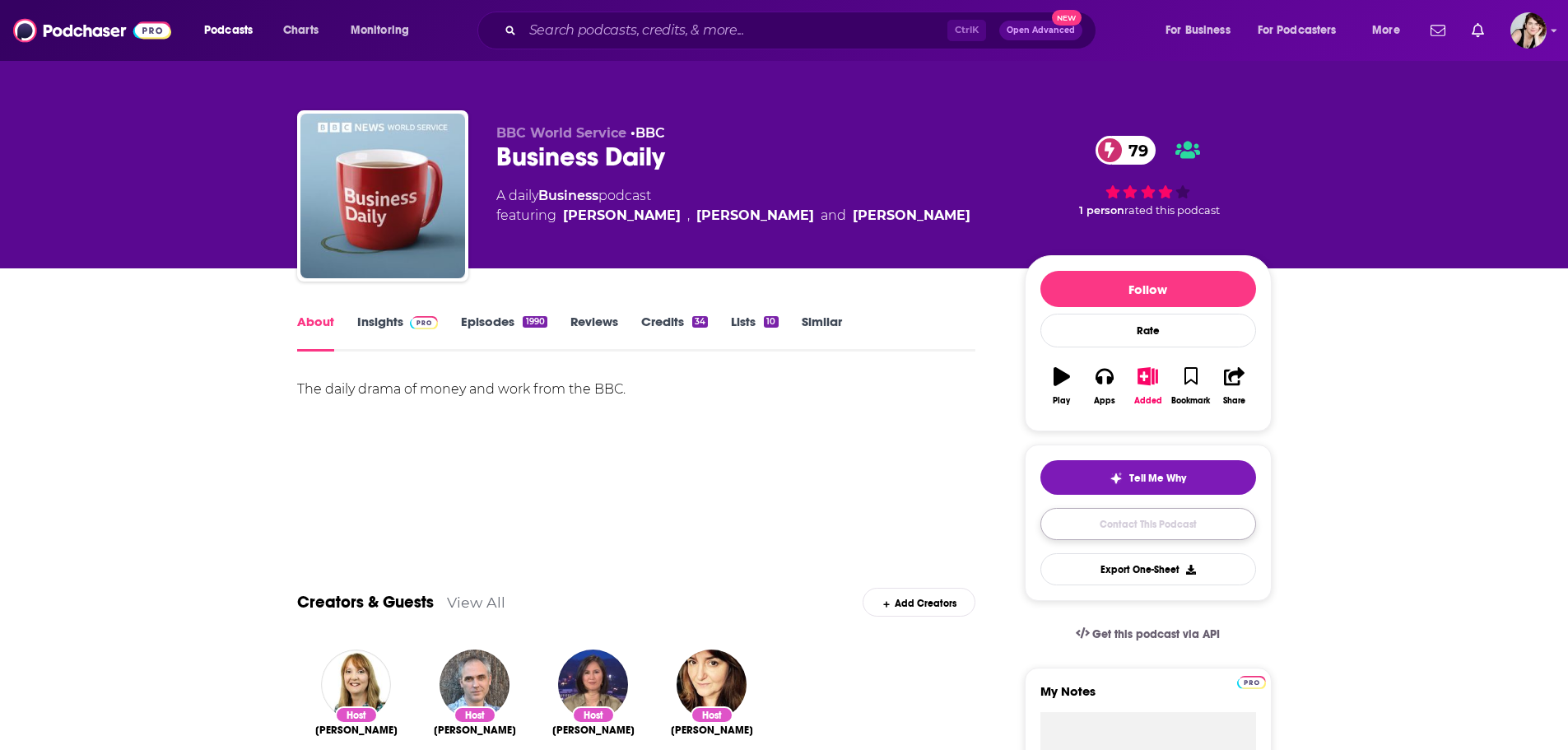
click at [1154, 513] on link "Contact This Podcast" at bounding box center [1148, 524] width 215 height 32
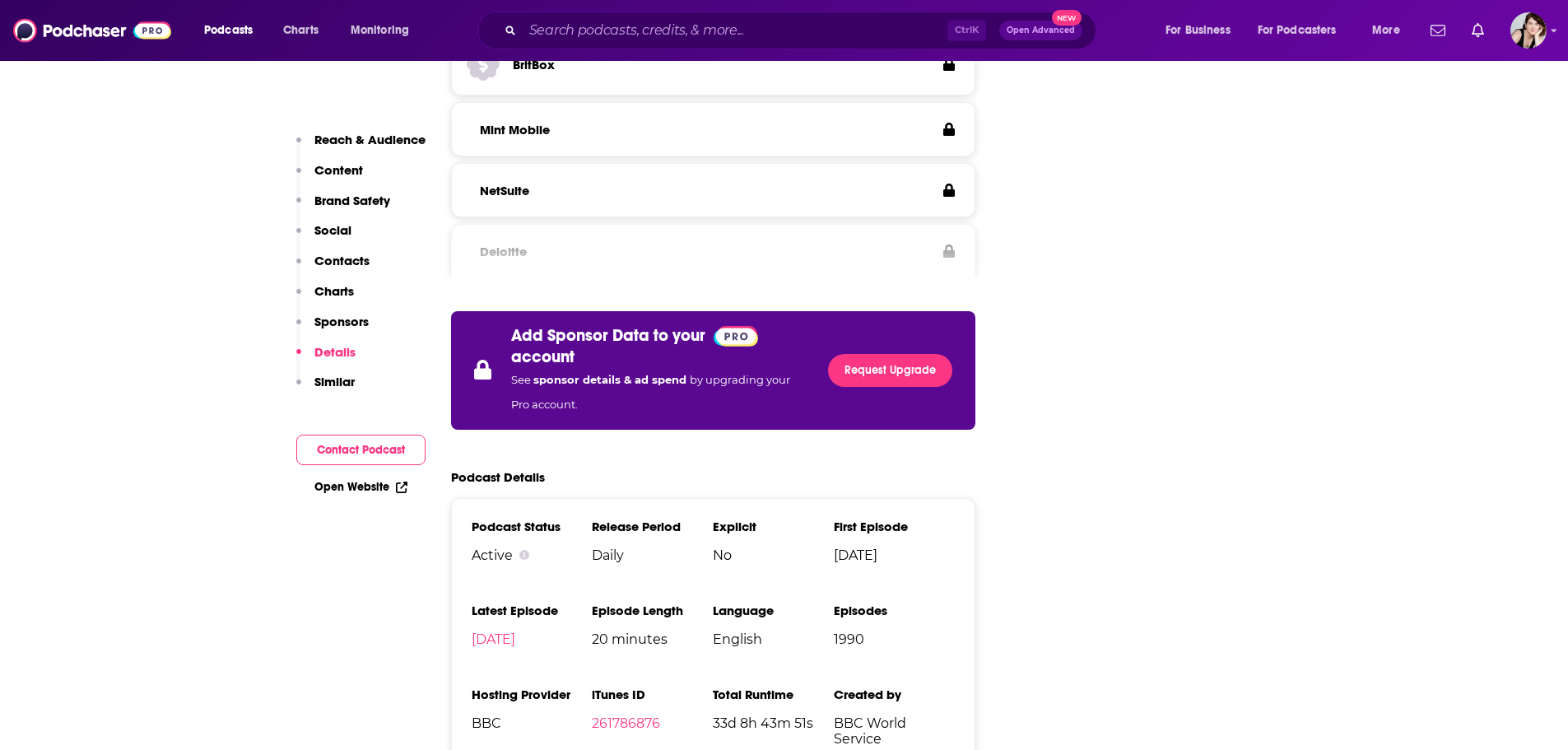
scroll to position [3282, 0]
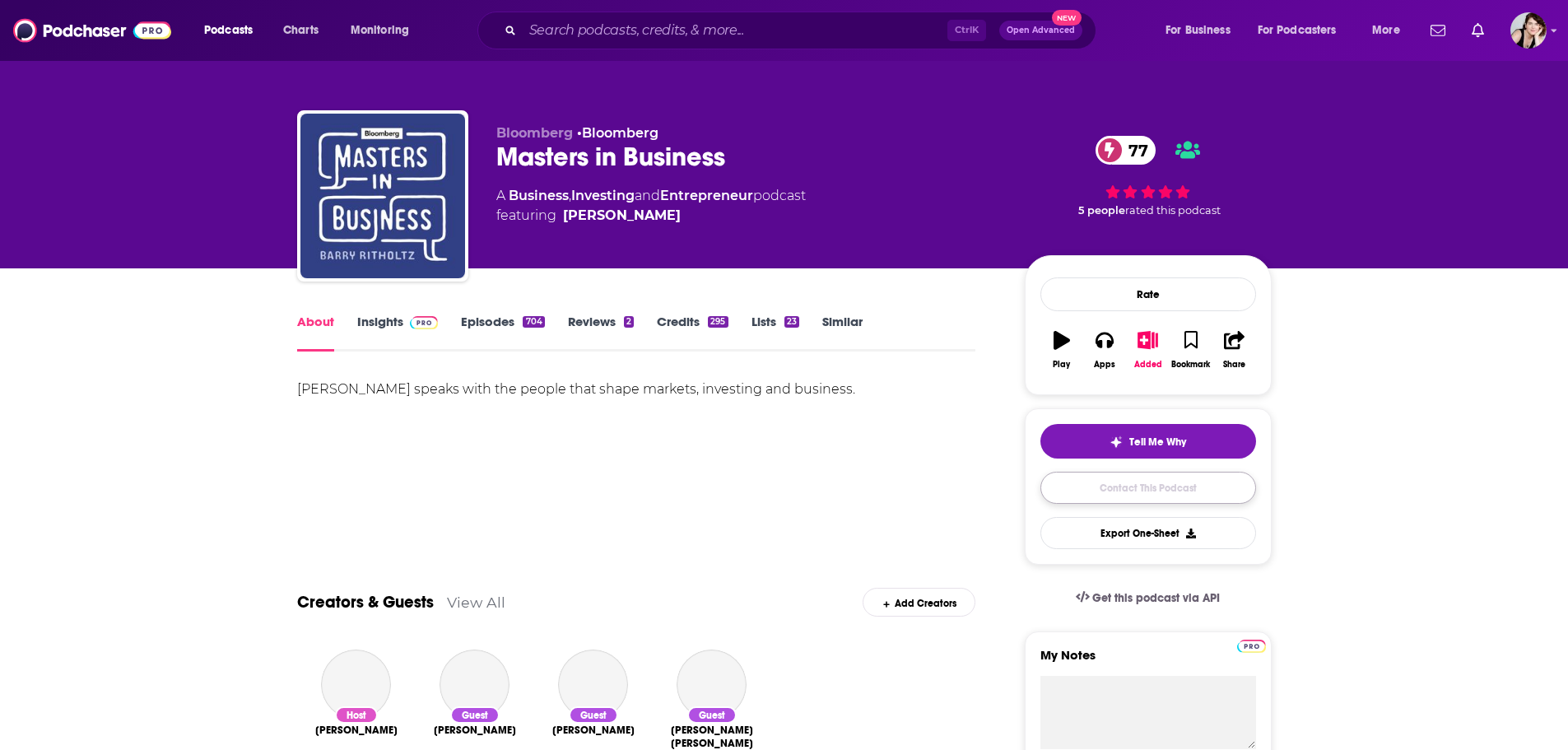
click at [1162, 485] on div "Tell Me Why Contact This Podcast Export One-Sheet" at bounding box center [1148, 486] width 215 height 125
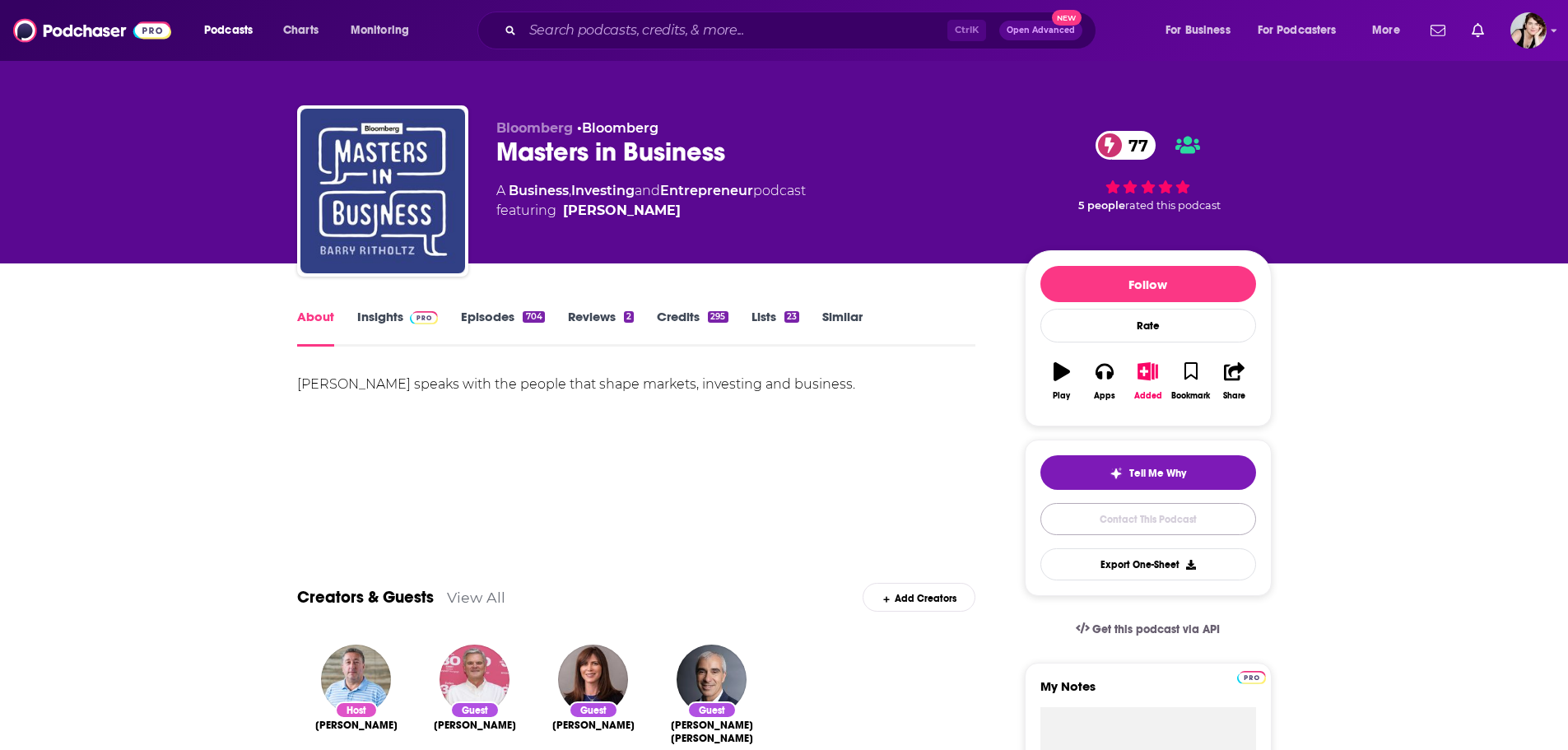
scroll to position [1, 0]
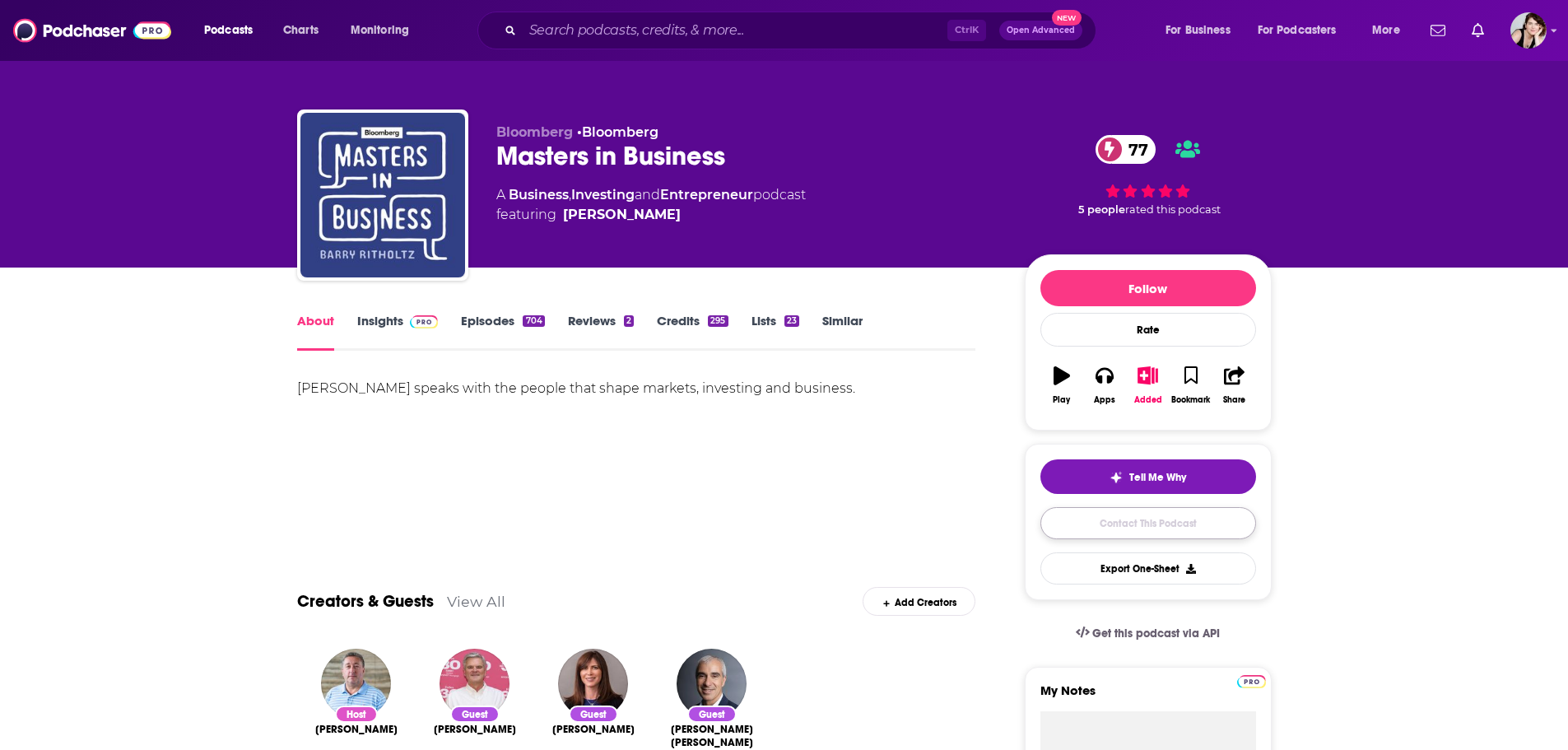
click at [1181, 520] on link "Contact This Podcast" at bounding box center [1148, 523] width 215 height 32
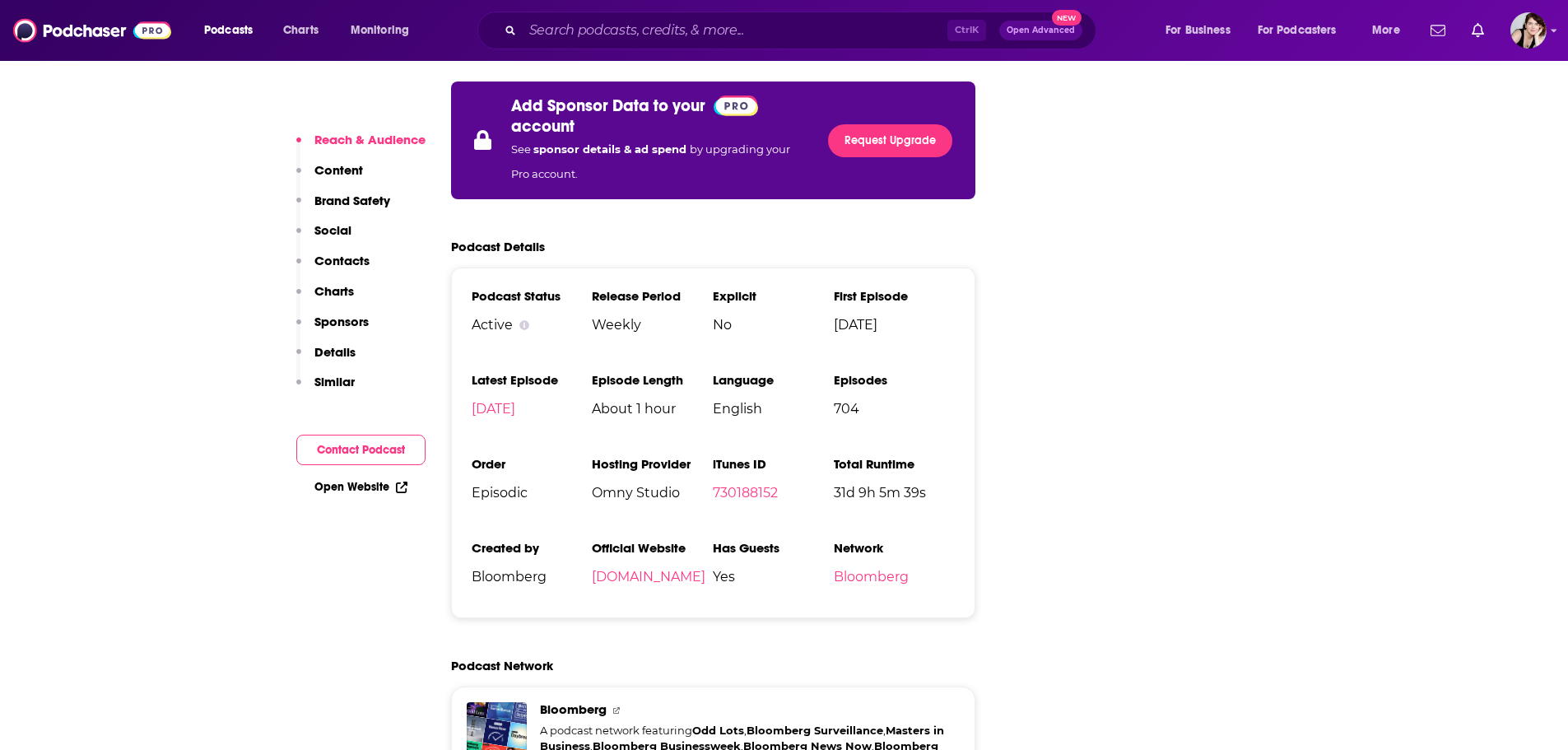
scroll to position [3383, 0]
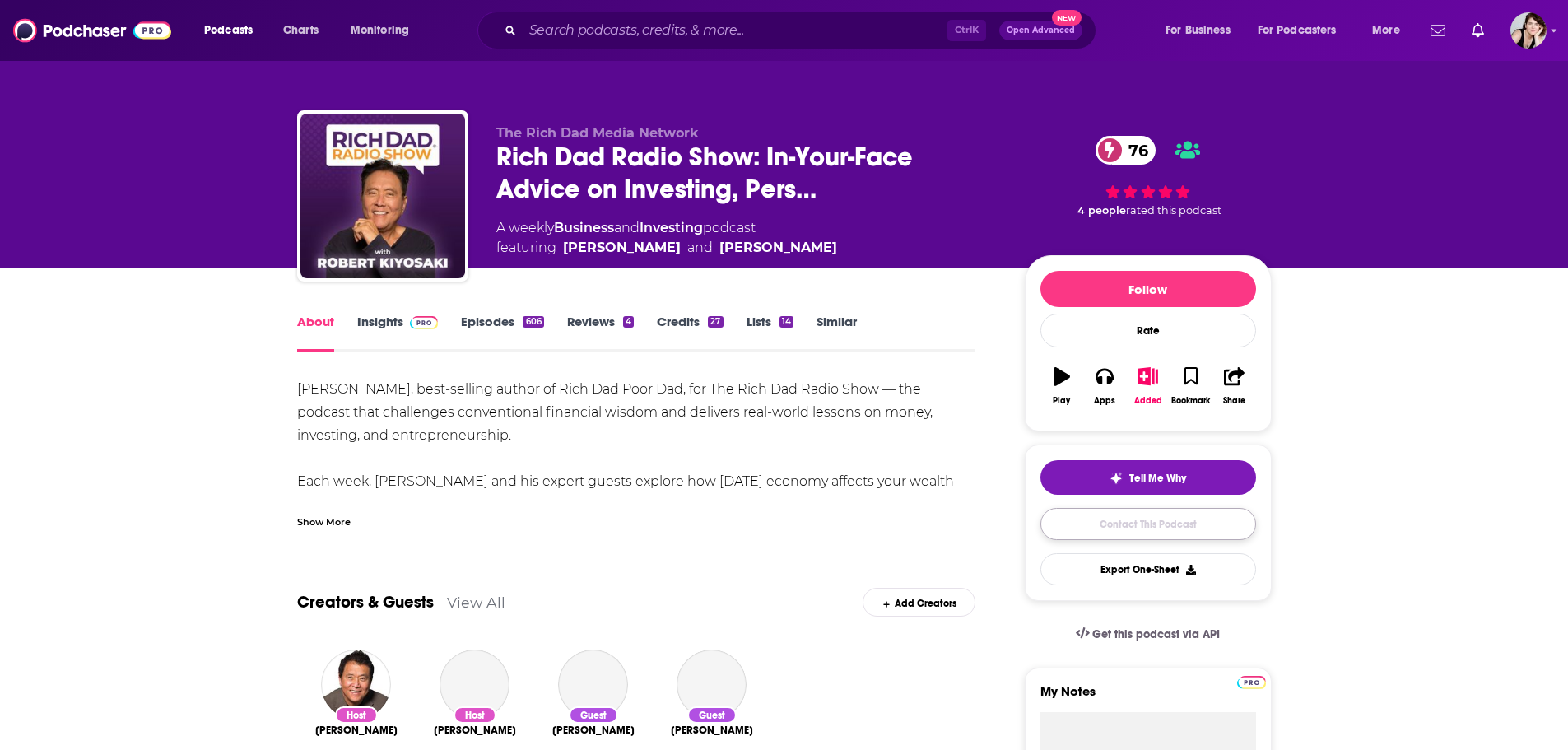
click at [1138, 520] on link "Contact This Podcast" at bounding box center [1148, 524] width 215 height 32
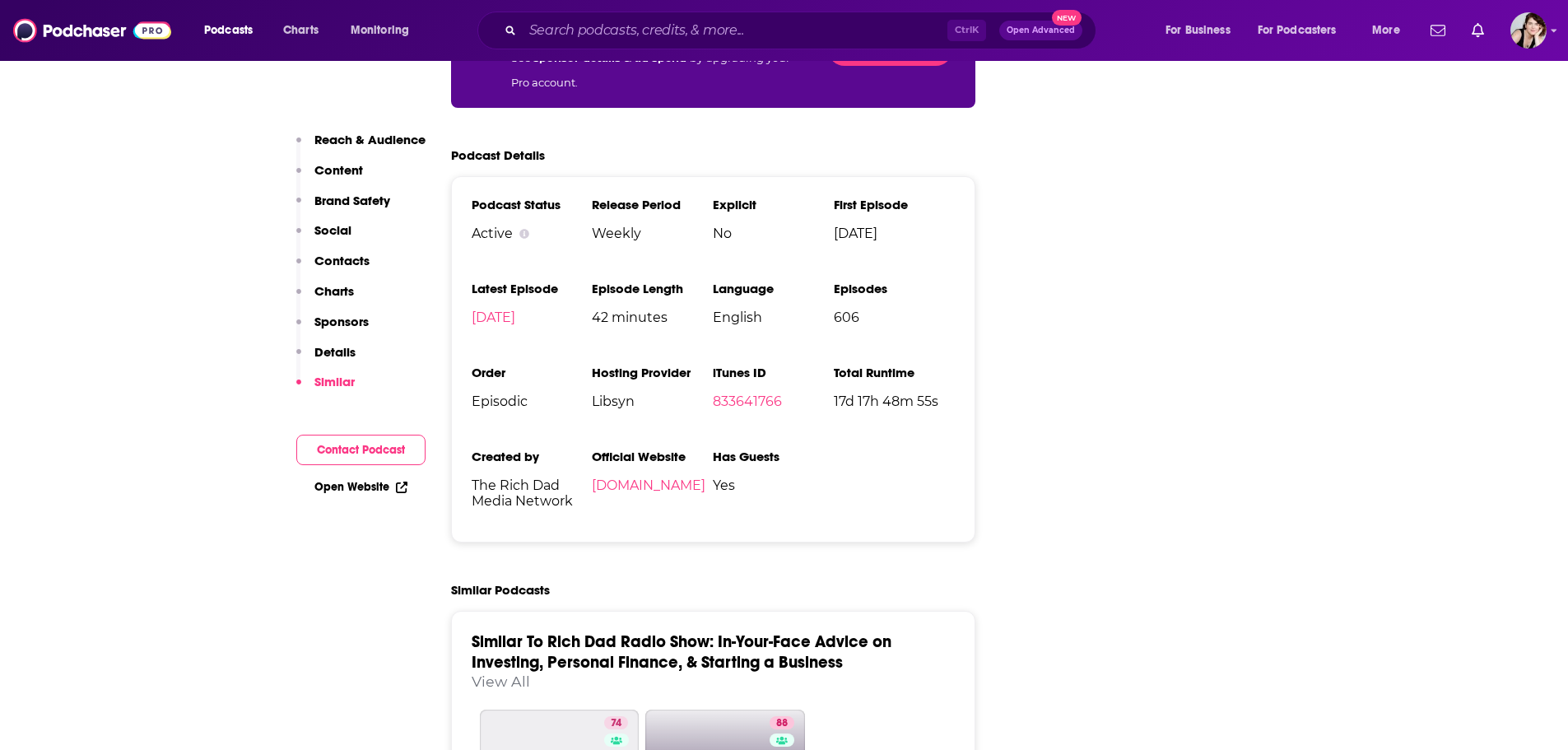
scroll to position [3366, 0]
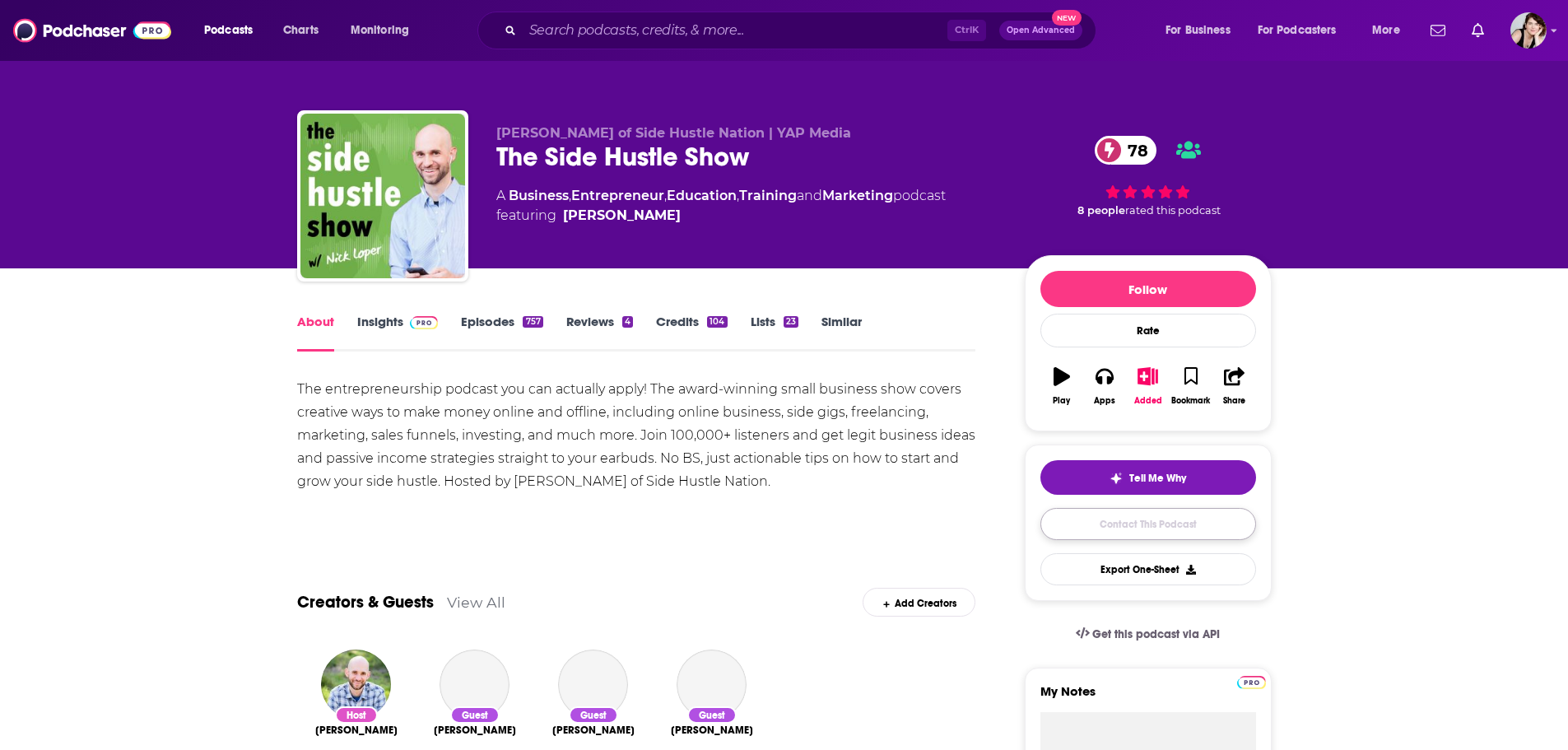
click at [1161, 525] on link "Contact This Podcast" at bounding box center [1148, 524] width 215 height 32
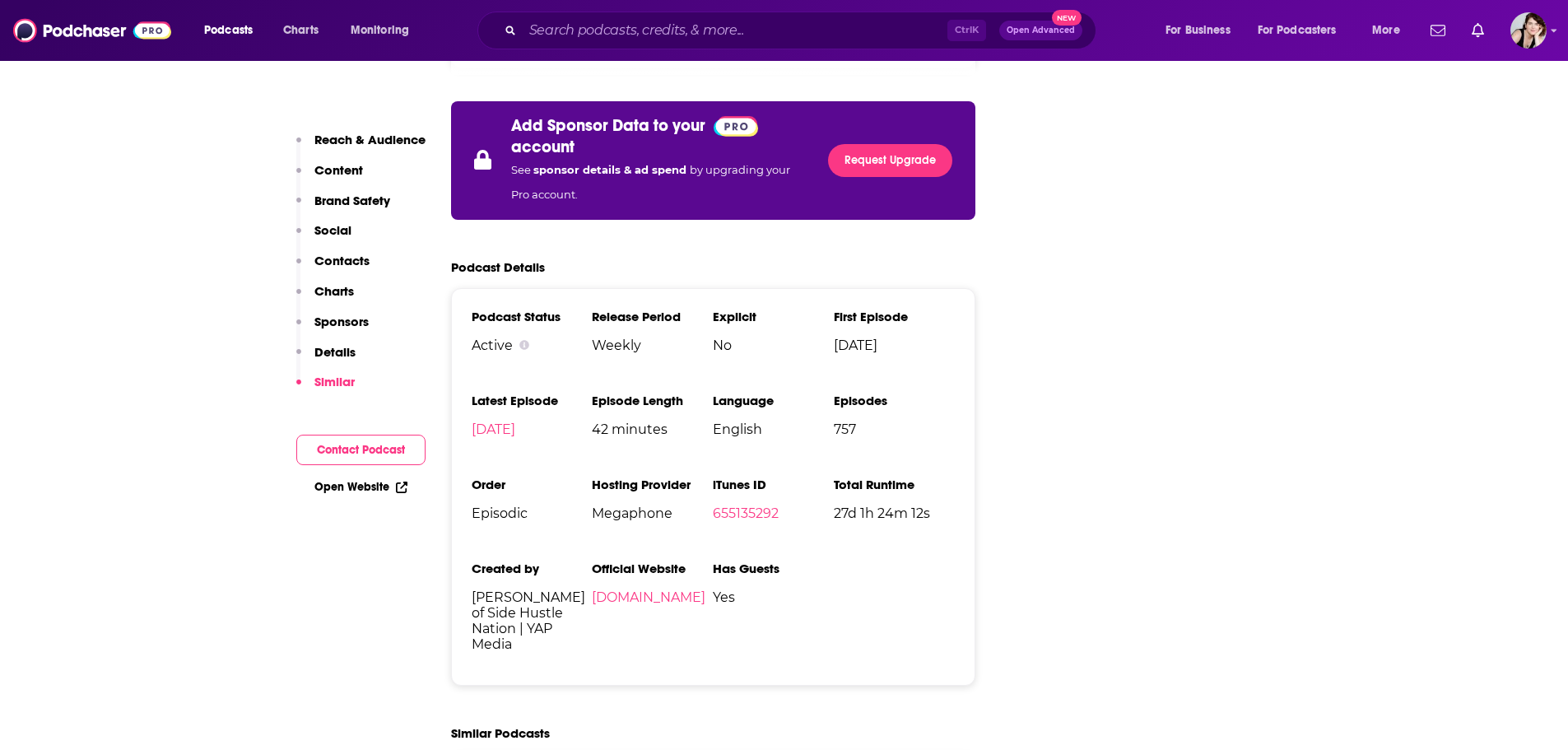
scroll to position [3212, 0]
